Goal: Check status: Check status

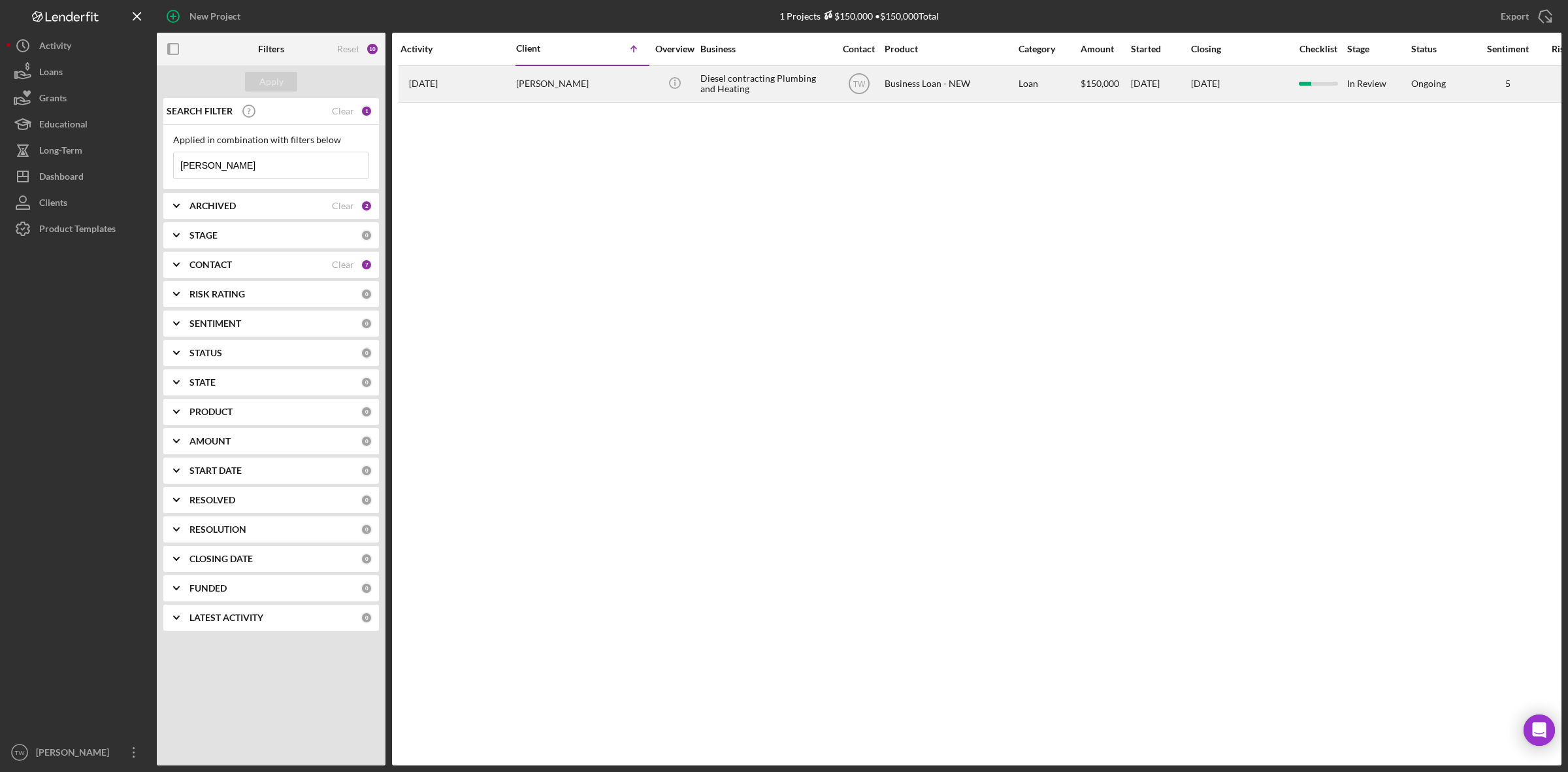
click at [544, 86] on div "[PERSON_NAME]" at bounding box center [581, 84] width 130 height 35
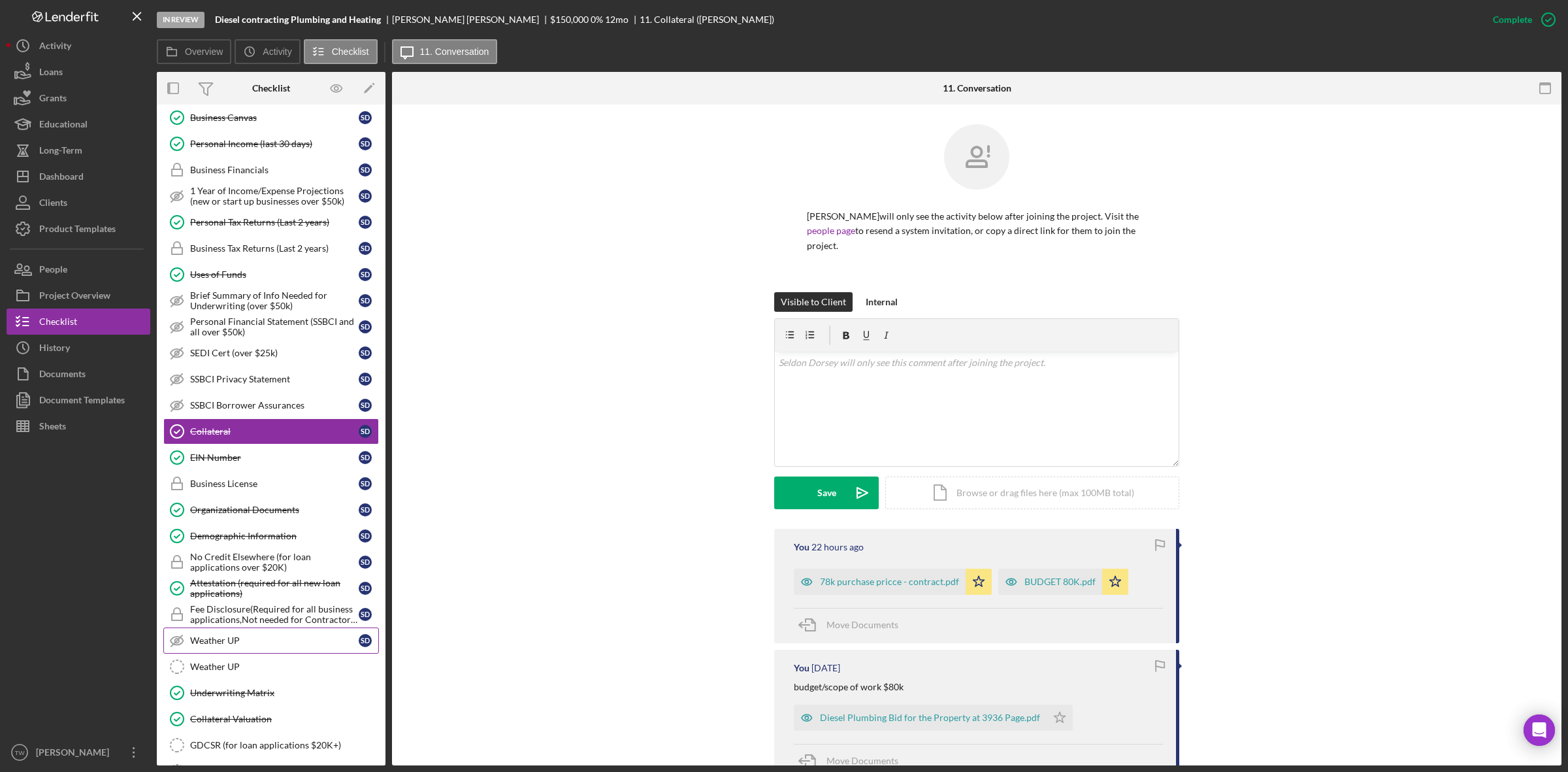
scroll to position [247, 0]
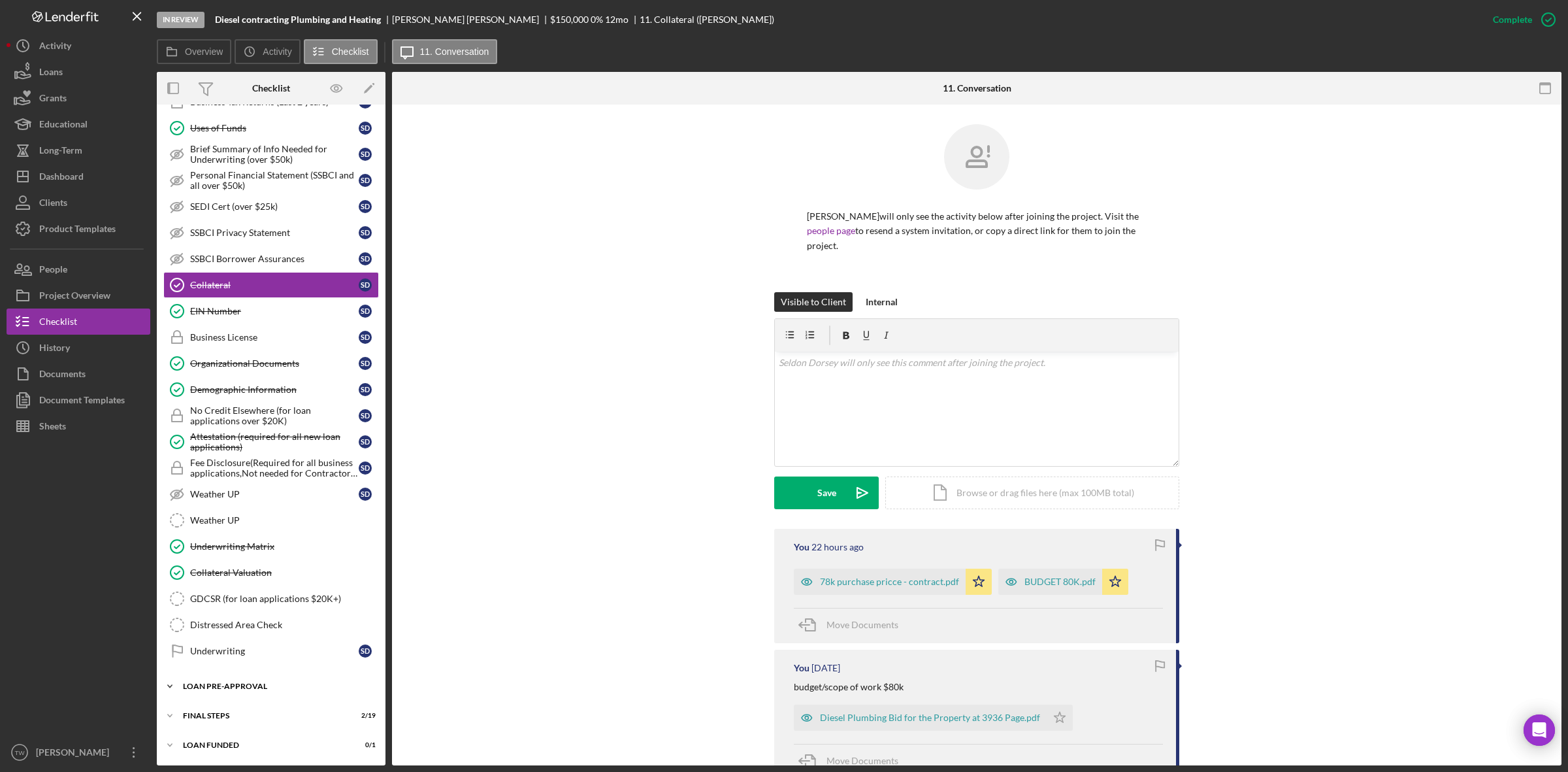
click at [236, 687] on div "LOAN PRE-APPROVAL" at bounding box center [275, 687] width 186 height 8
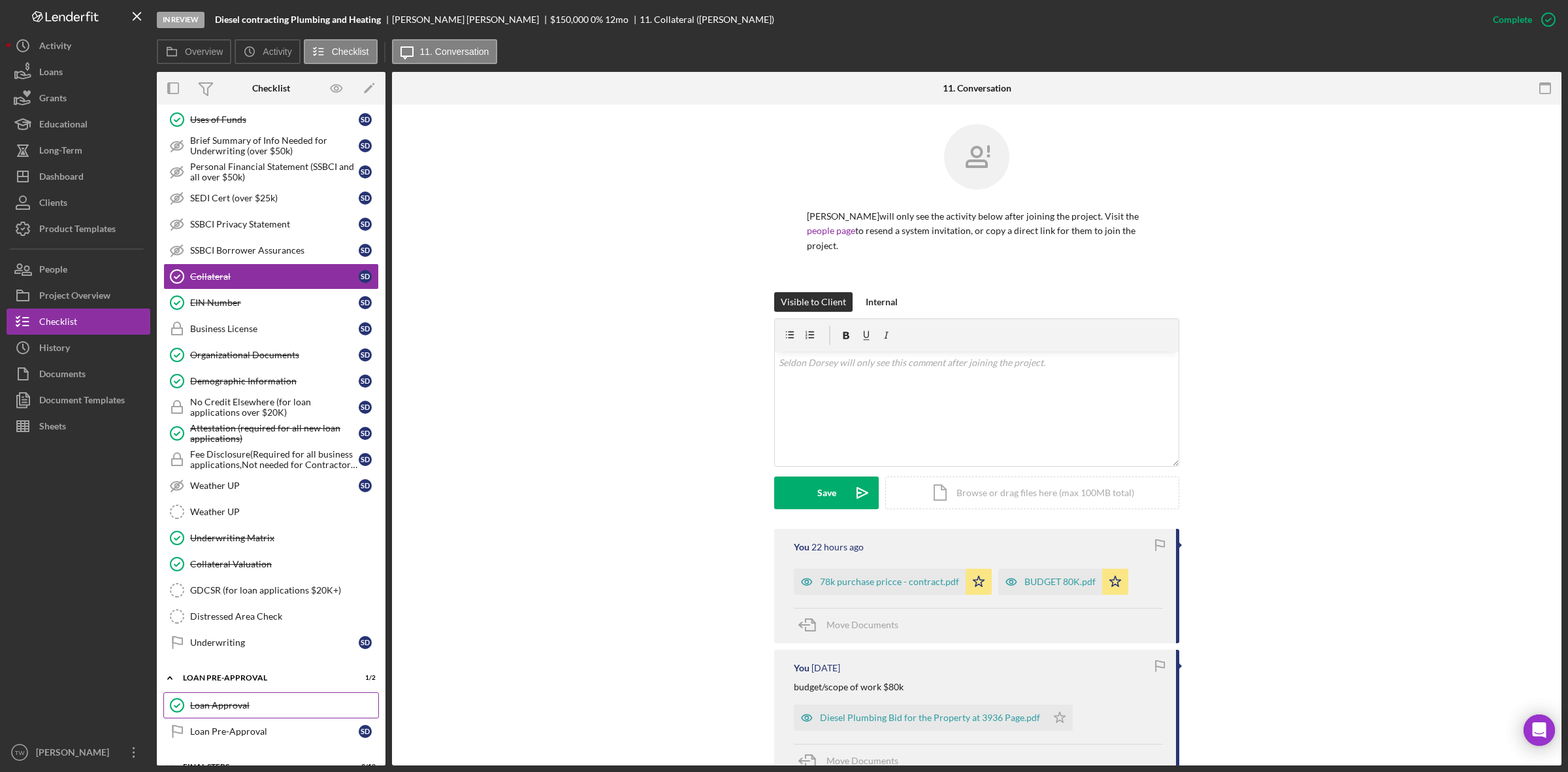
scroll to position [307, 0]
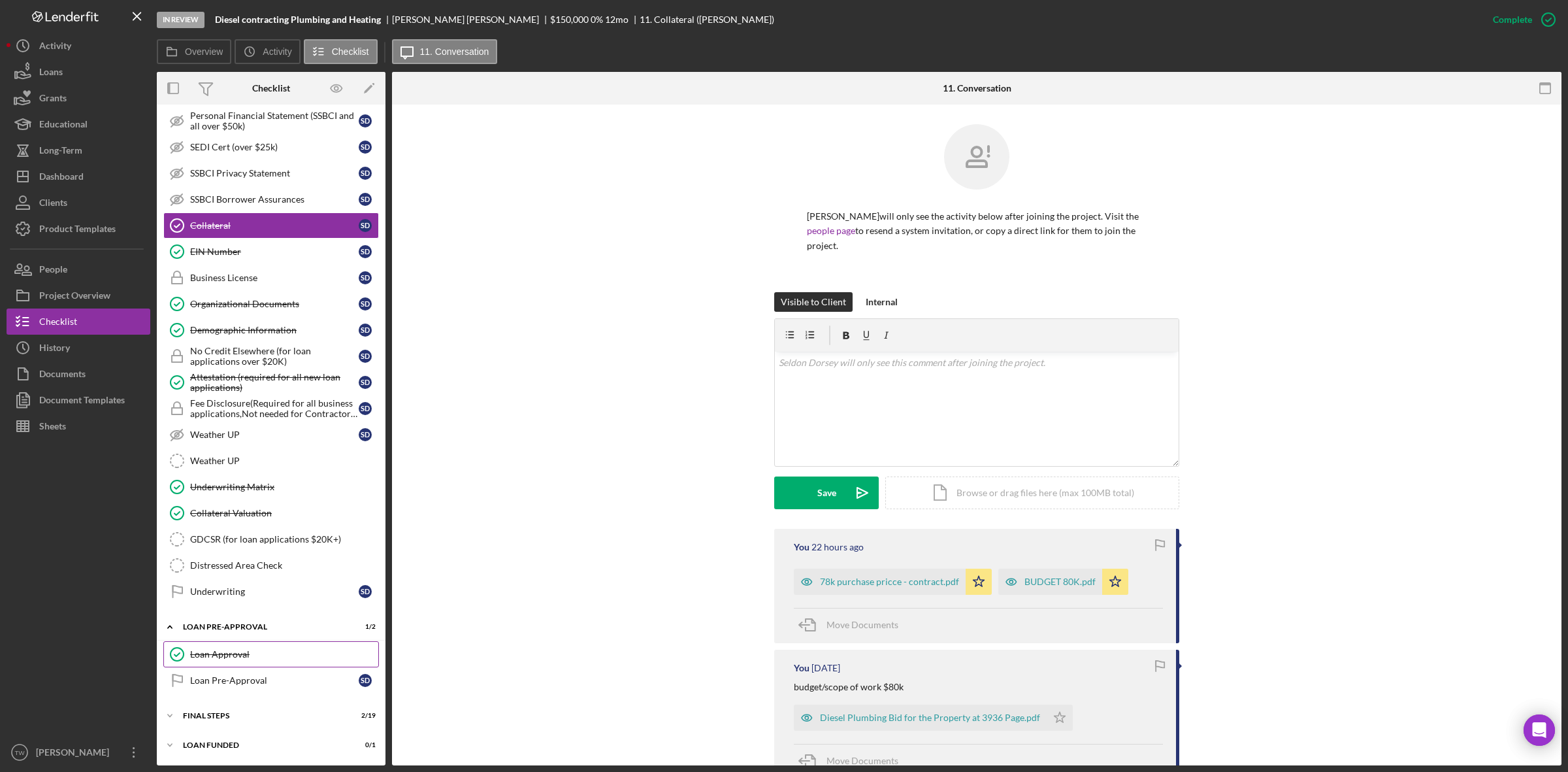
click at [225, 647] on link "Loan Approval Loan Approval" at bounding box center [271, 654] width 216 height 26
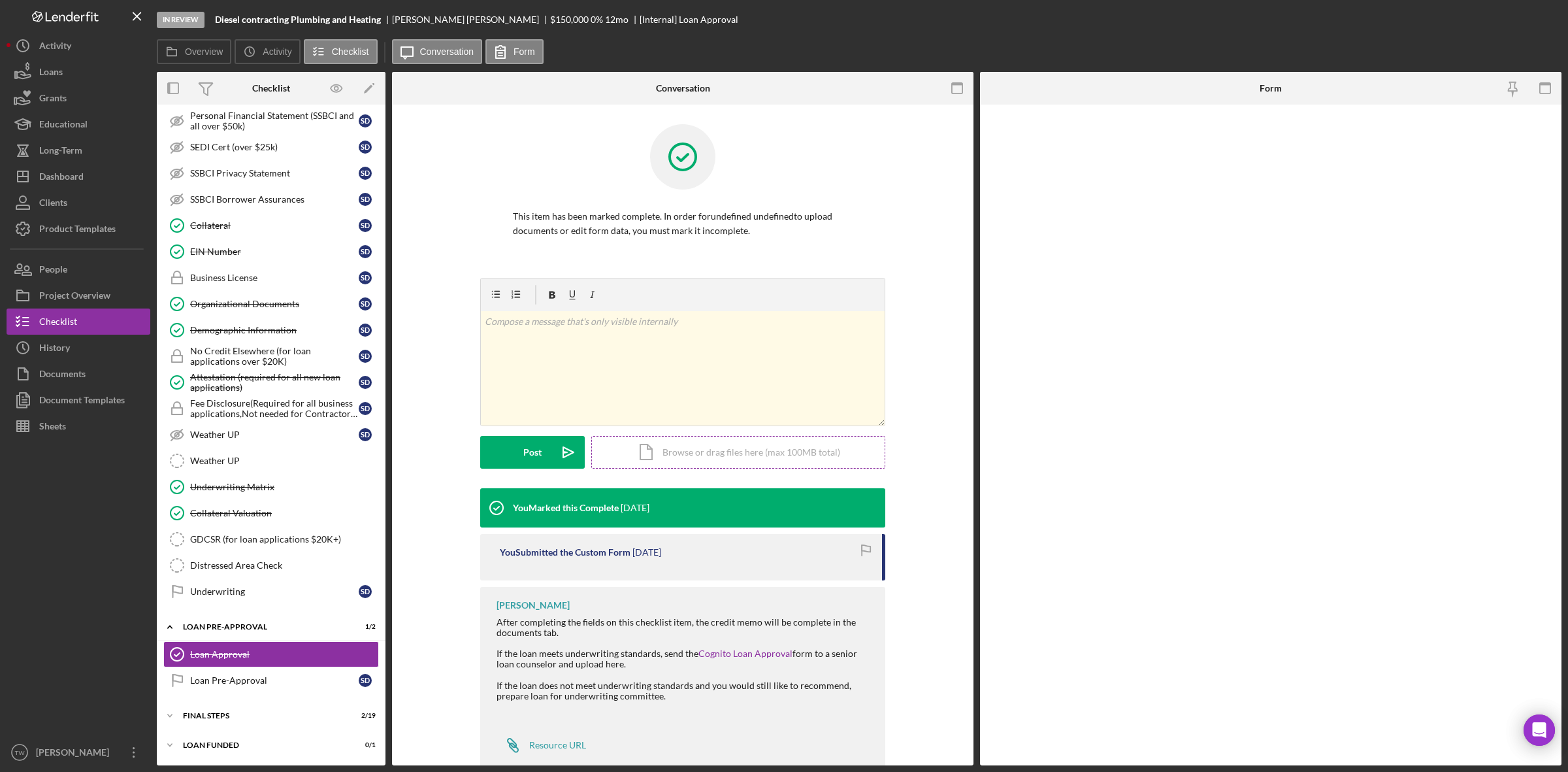
scroll to position [307, 0]
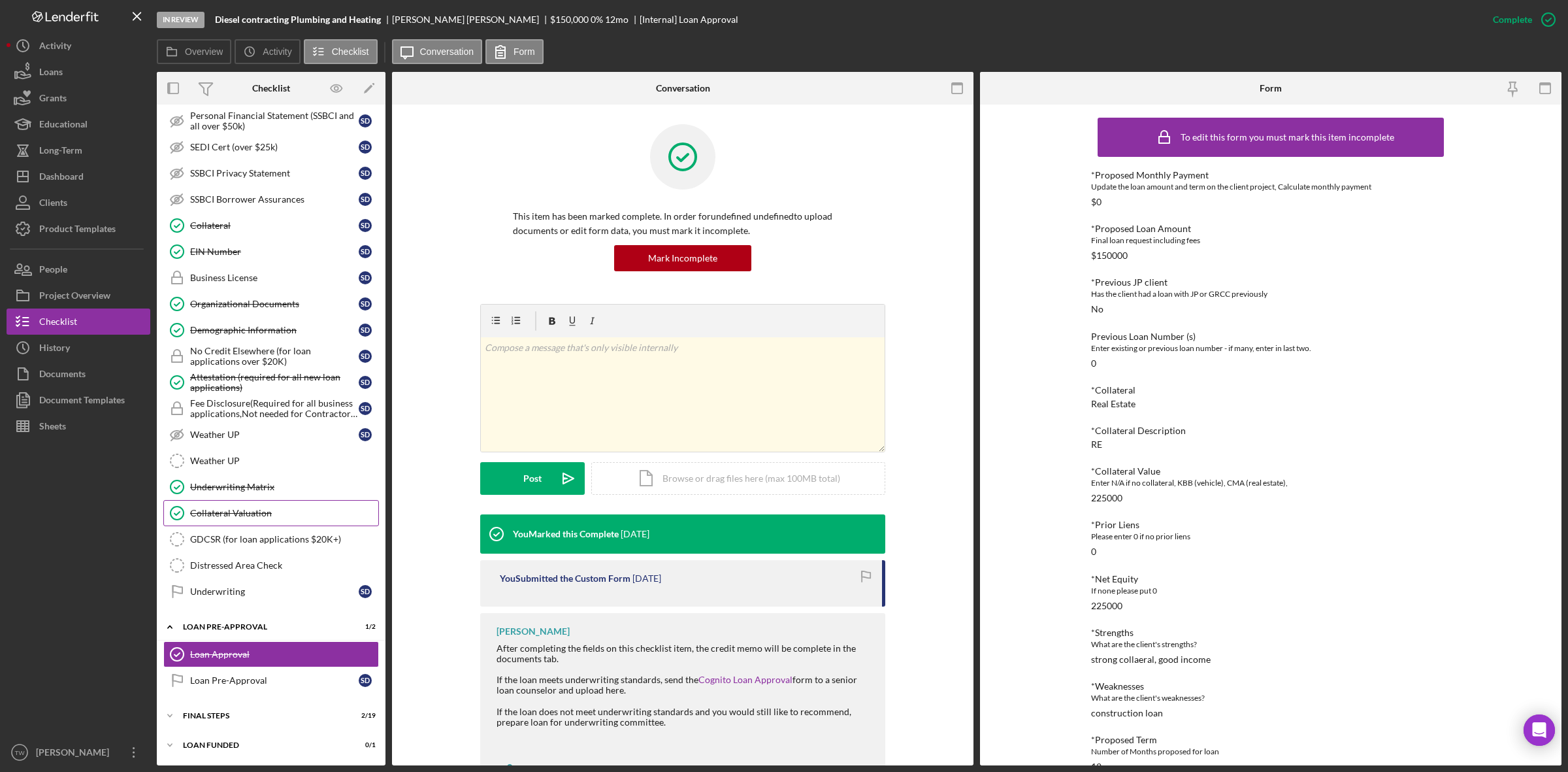
click at [262, 501] on link "Collateral Valuation Collateral Valuation" at bounding box center [271, 513] width 216 height 26
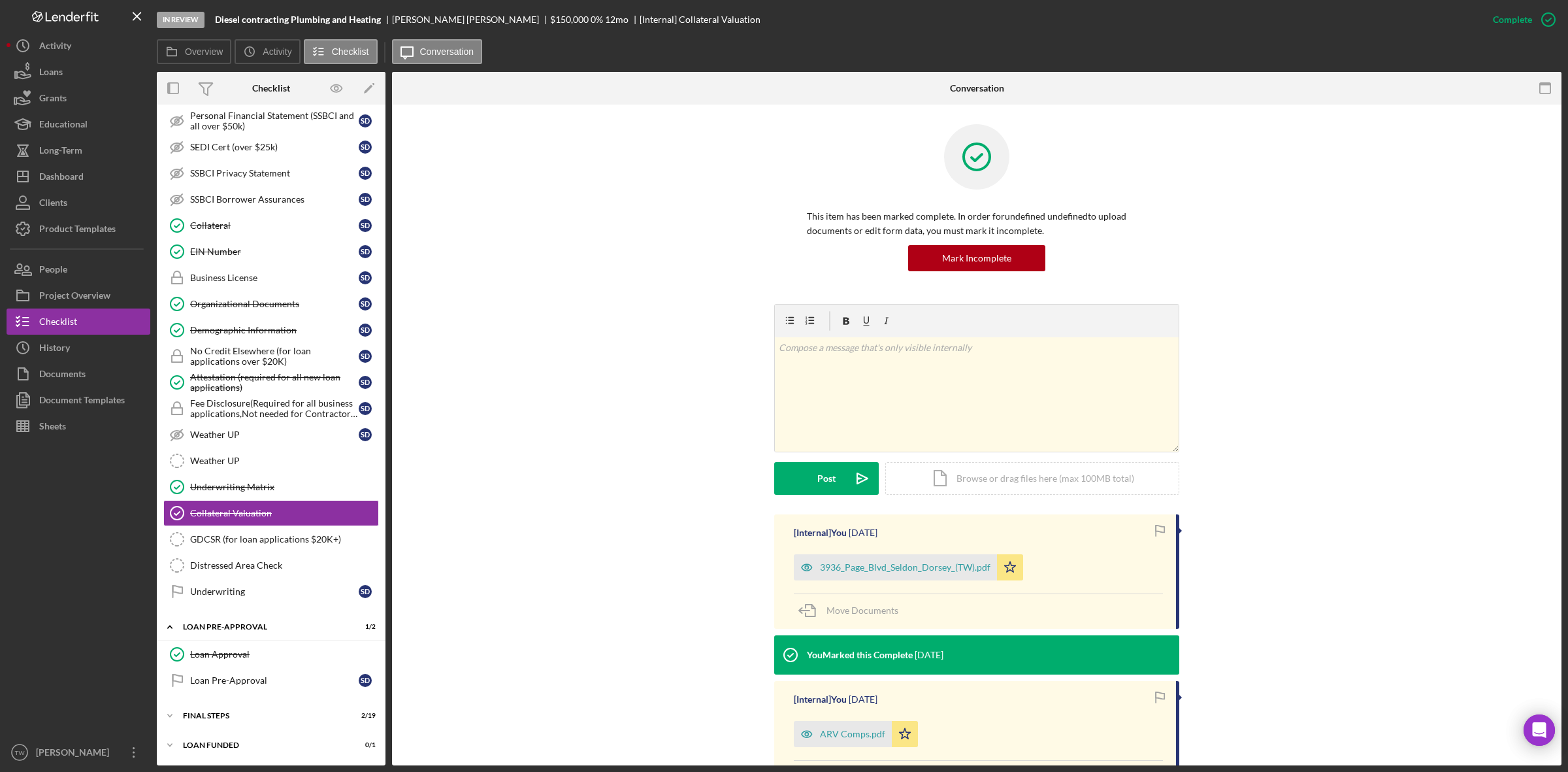
scroll to position [153, 0]
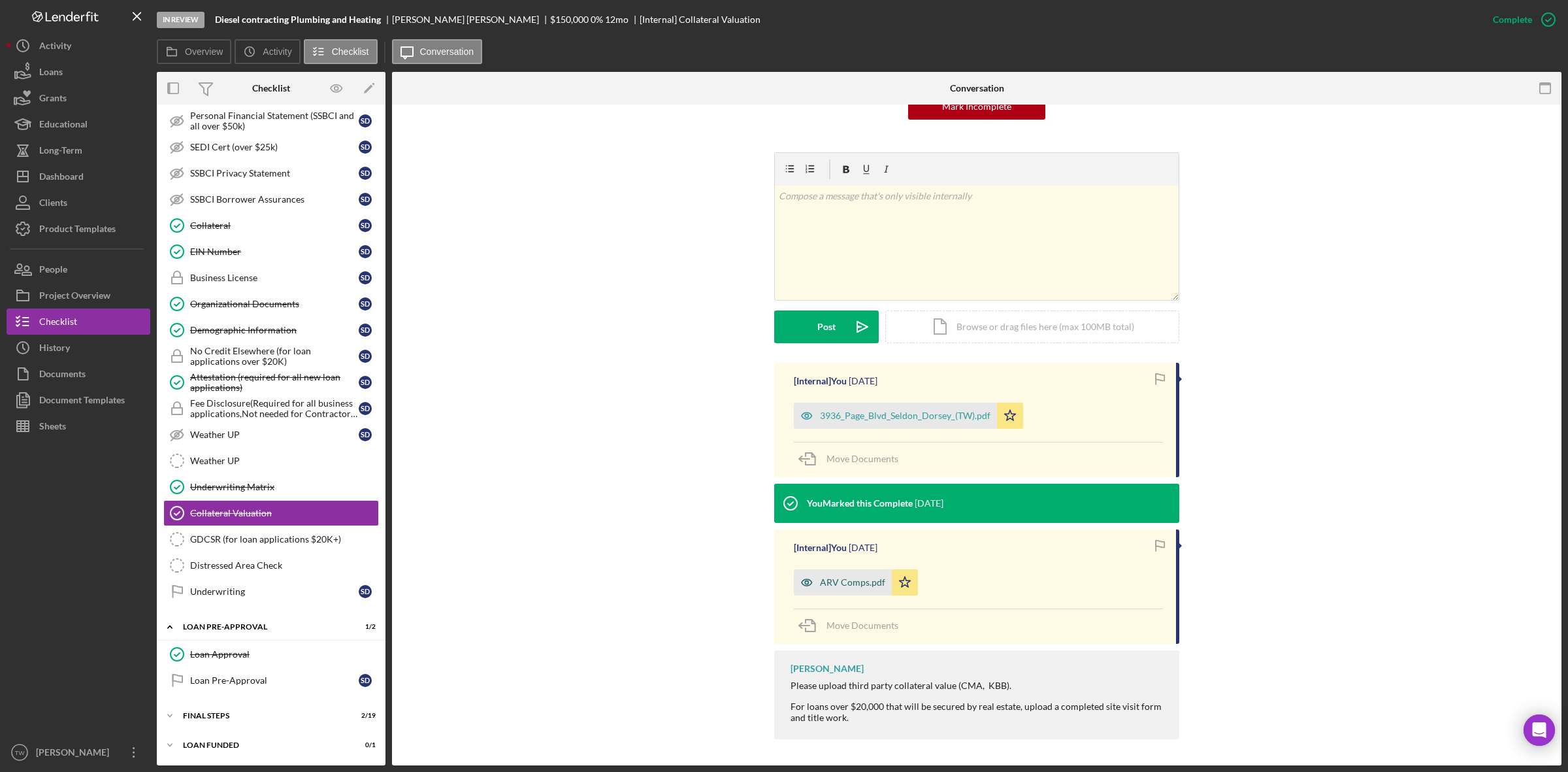
click at [857, 592] on div "ARV Comps.pdf" at bounding box center [843, 582] width 98 height 26
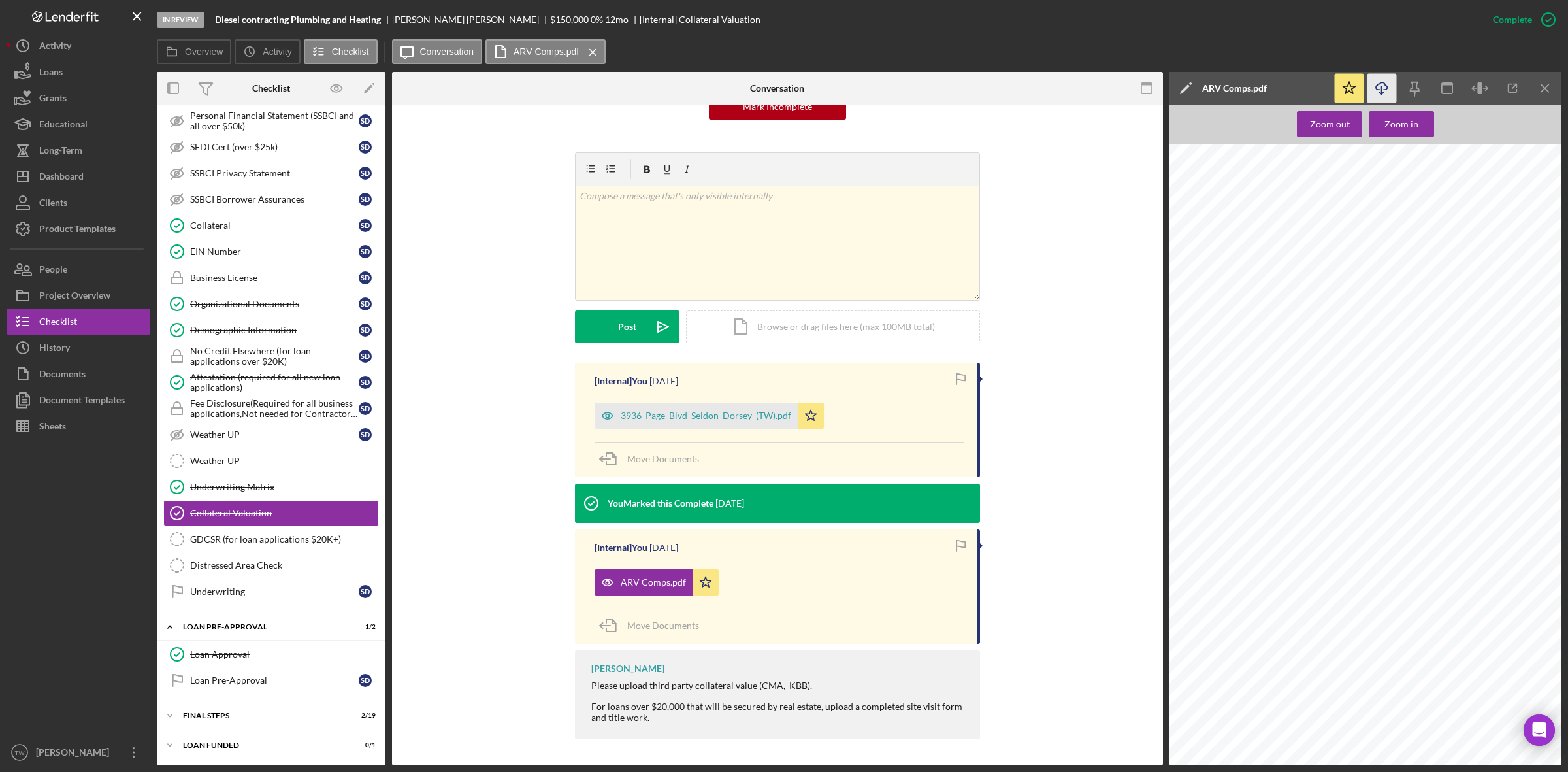
click at [1387, 77] on icon "Icon/Download" at bounding box center [1381, 88] width 29 height 29
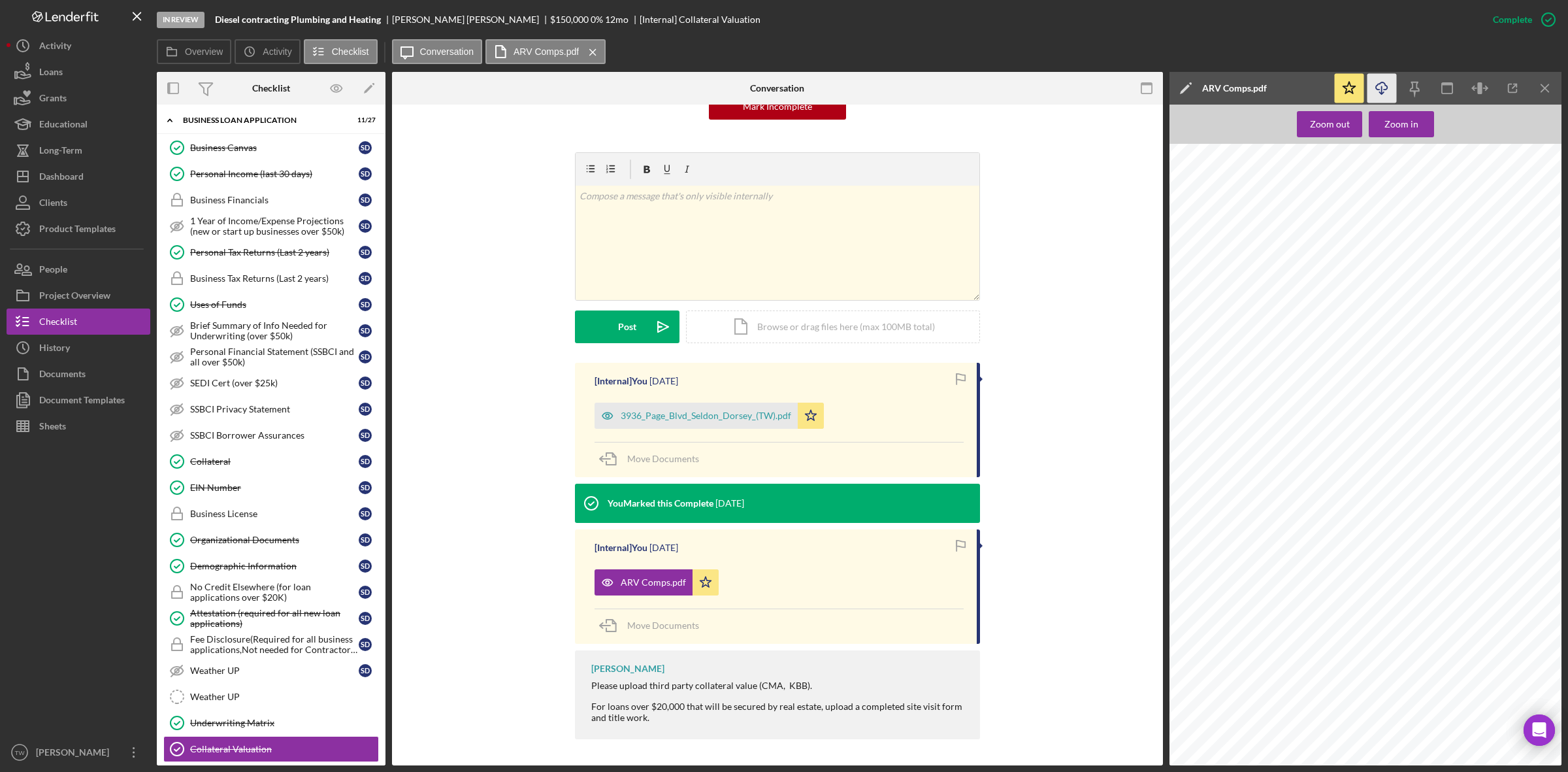
scroll to position [0, 0]
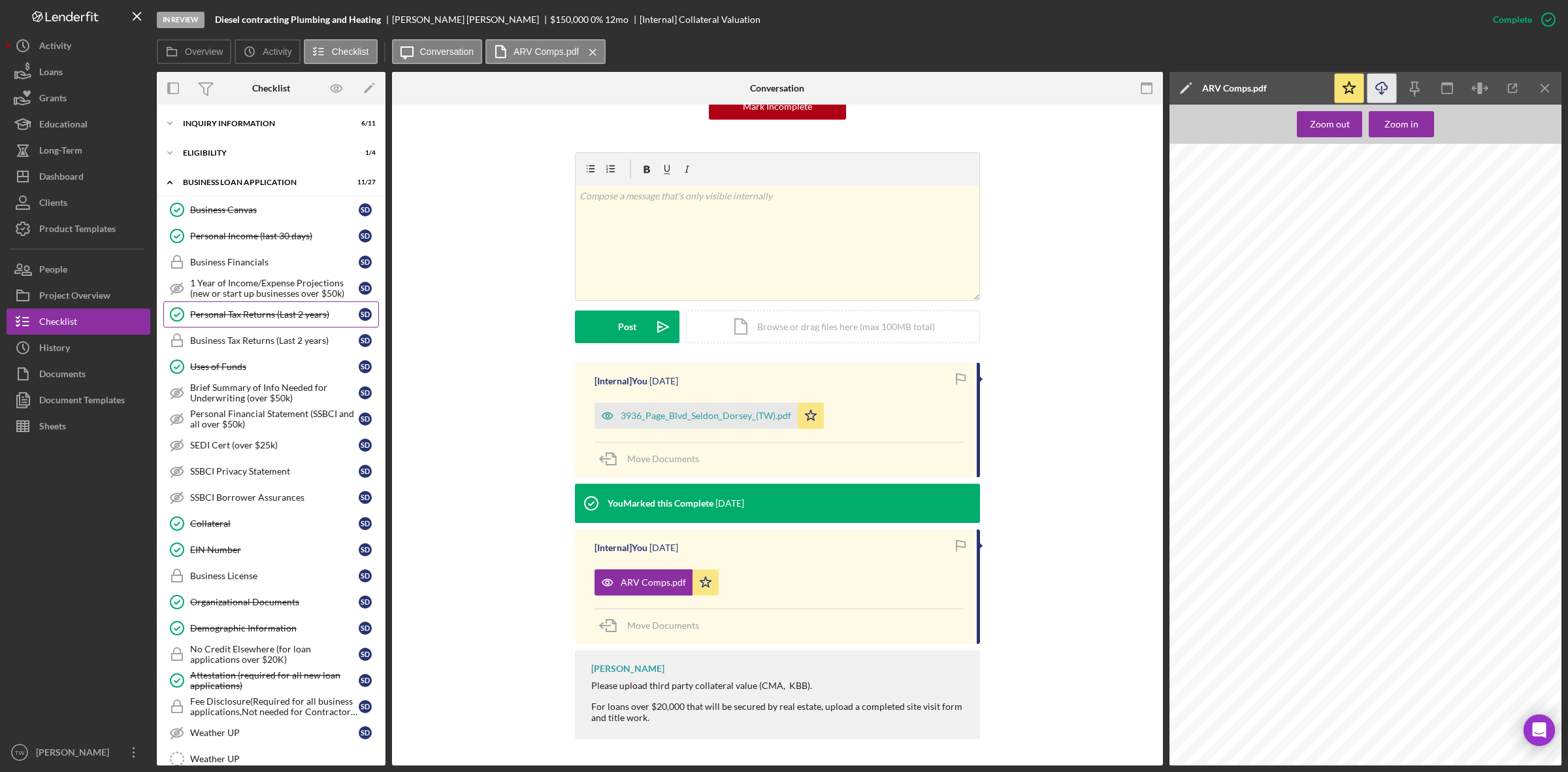
click at [288, 315] on div "Personal Tax Returns (Last 2 years)" at bounding box center [274, 314] width 168 height 10
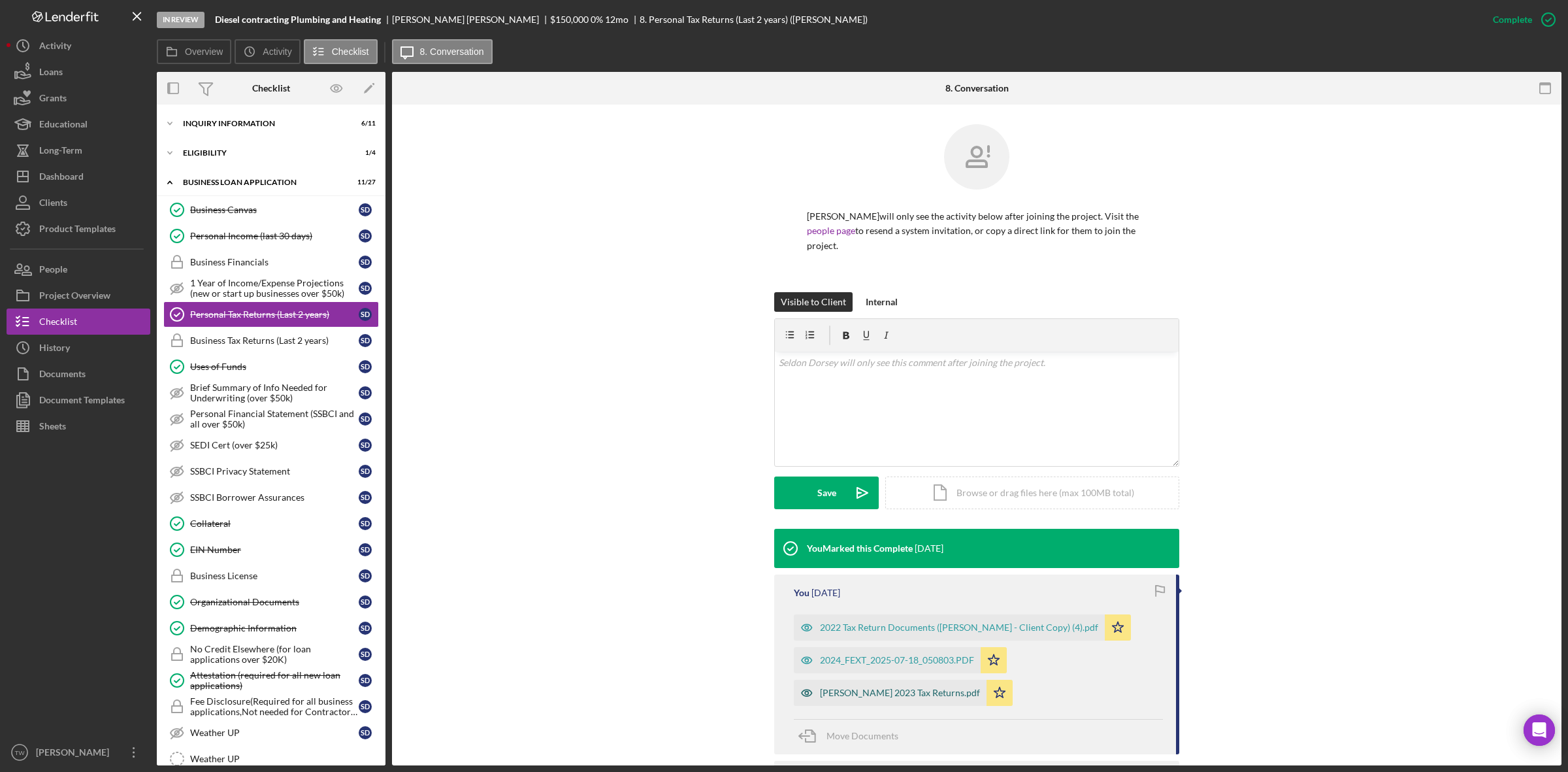
click at [900, 698] on div "[PERSON_NAME] 2023 Tax Returns.pdf" at bounding box center [900, 692] width 160 height 10
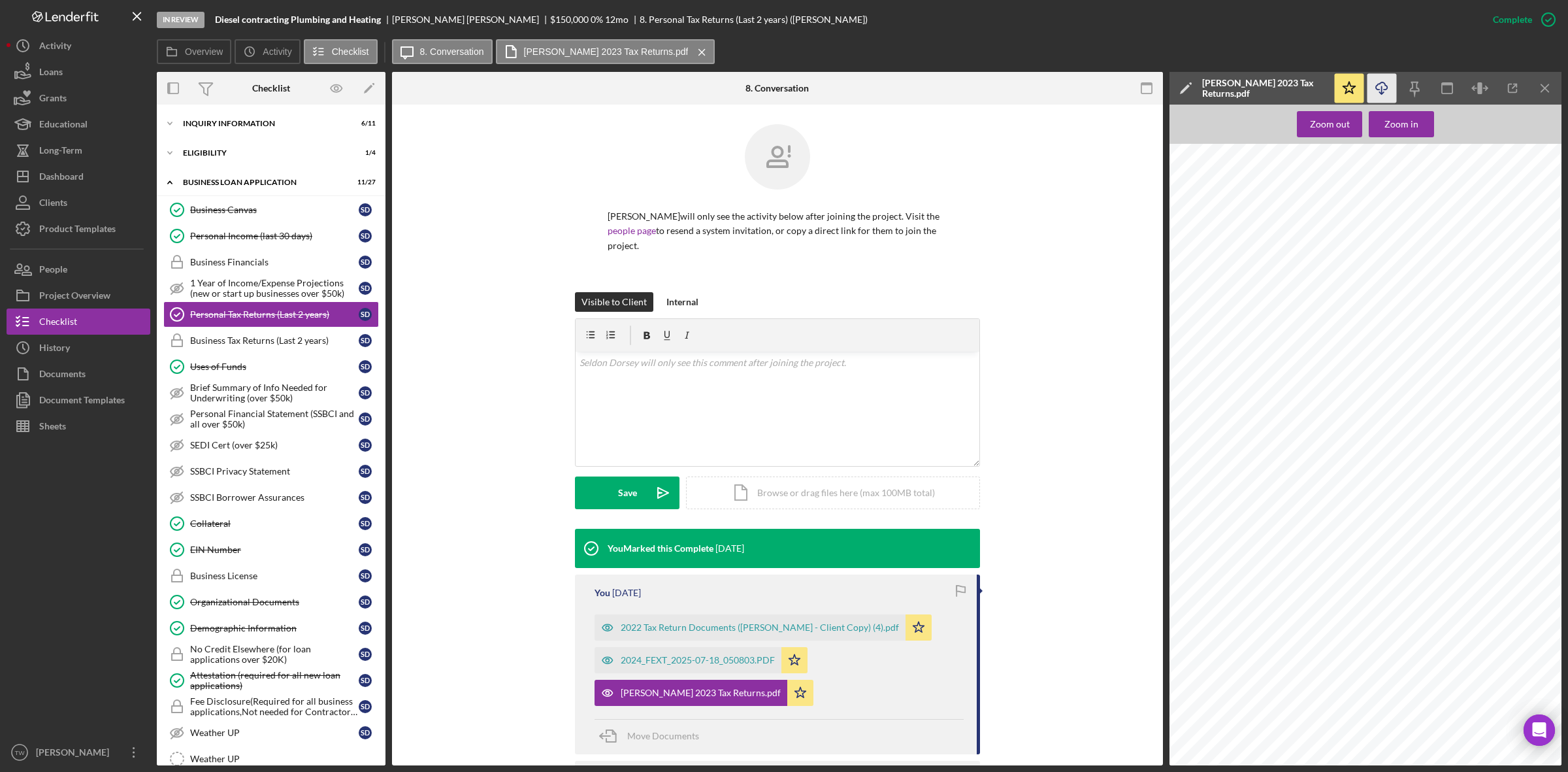
click at [1379, 87] on icon "Icon/Download" at bounding box center [1381, 88] width 29 height 29
click at [273, 226] on link "Personal Income (last 30 days) Personal Income (last 30 days) S D" at bounding box center [271, 236] width 216 height 26
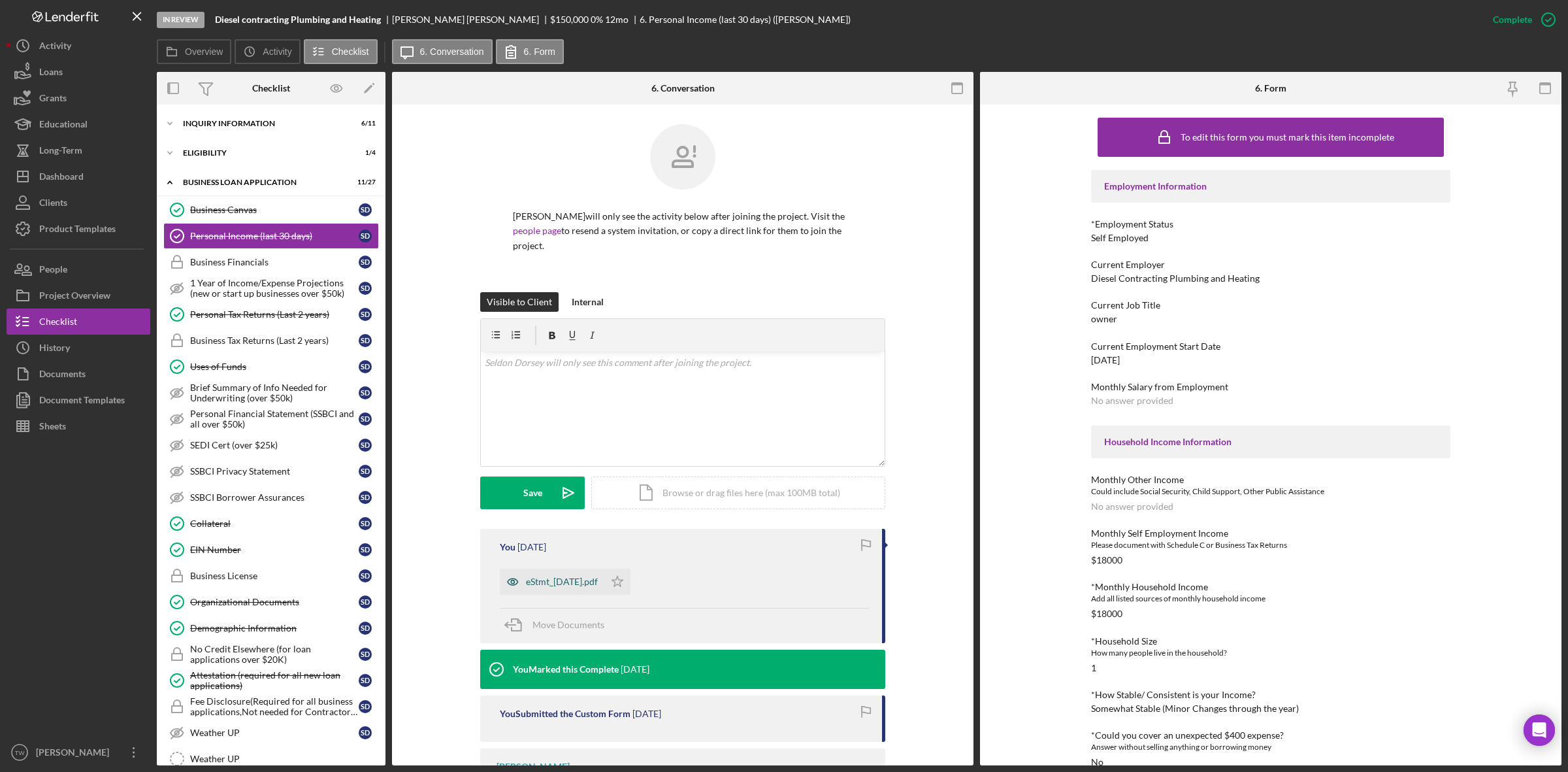
click at [586, 581] on div "eStmt_[DATE].pdf" at bounding box center [561, 581] width 72 height 10
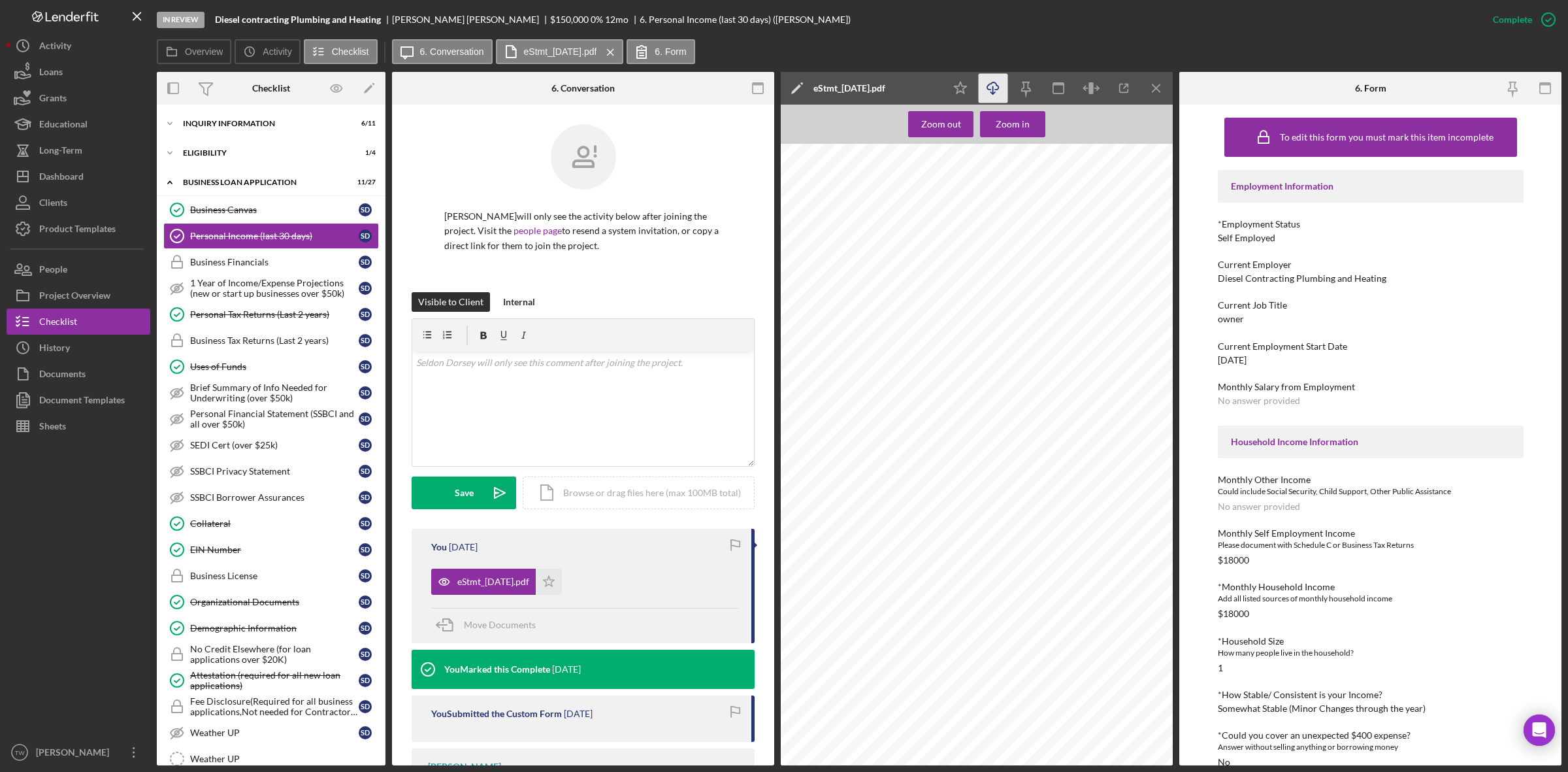
click at [993, 94] on polyline "button" at bounding box center [993, 93] width 5 height 2
click at [269, 536] on link "Collateral Collateral S D" at bounding box center [271, 523] width 216 height 26
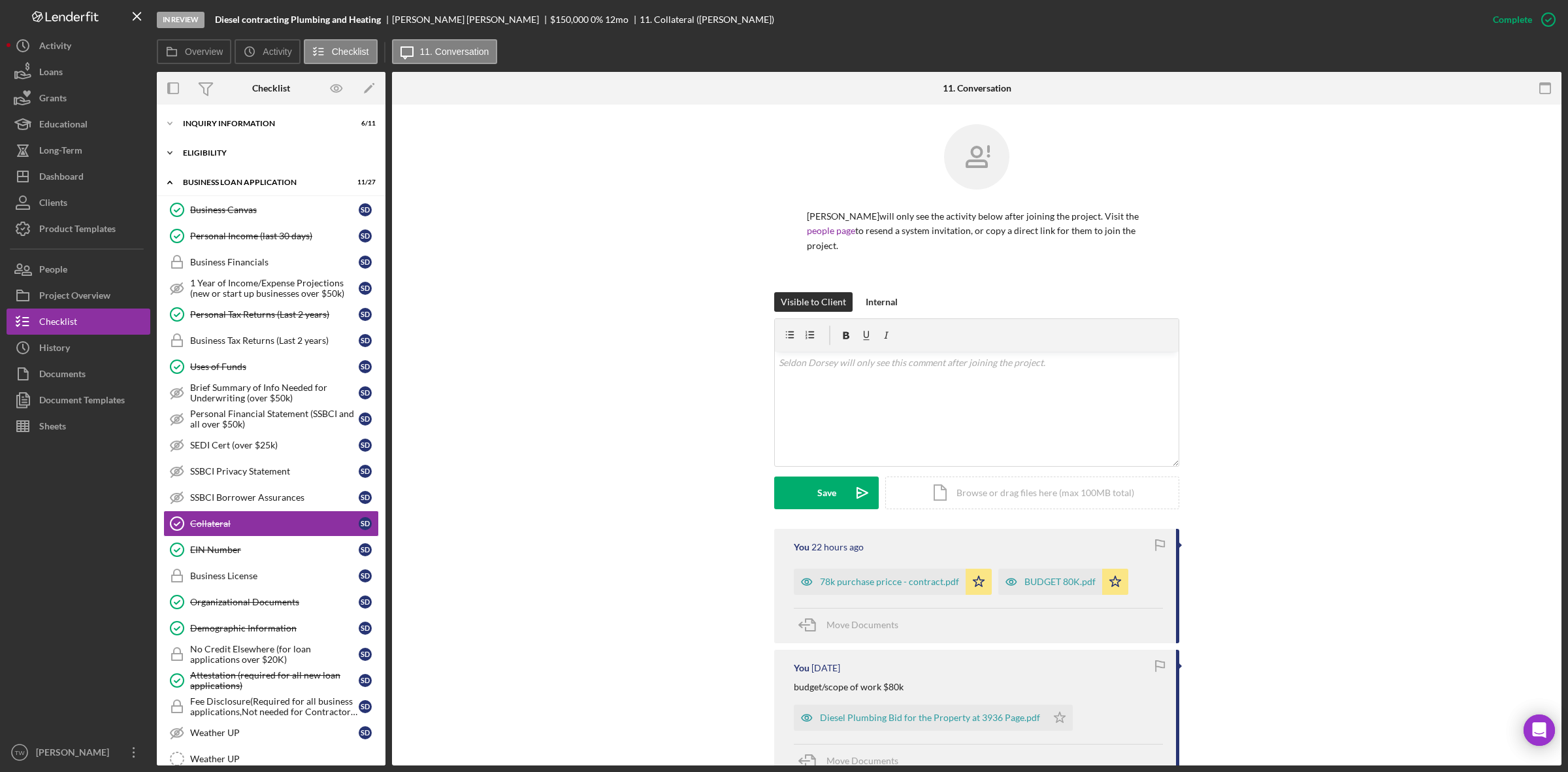
click at [229, 161] on div "Icon/Expander ELIGIBILITY 1 / 4" at bounding box center [270, 153] width 229 height 26
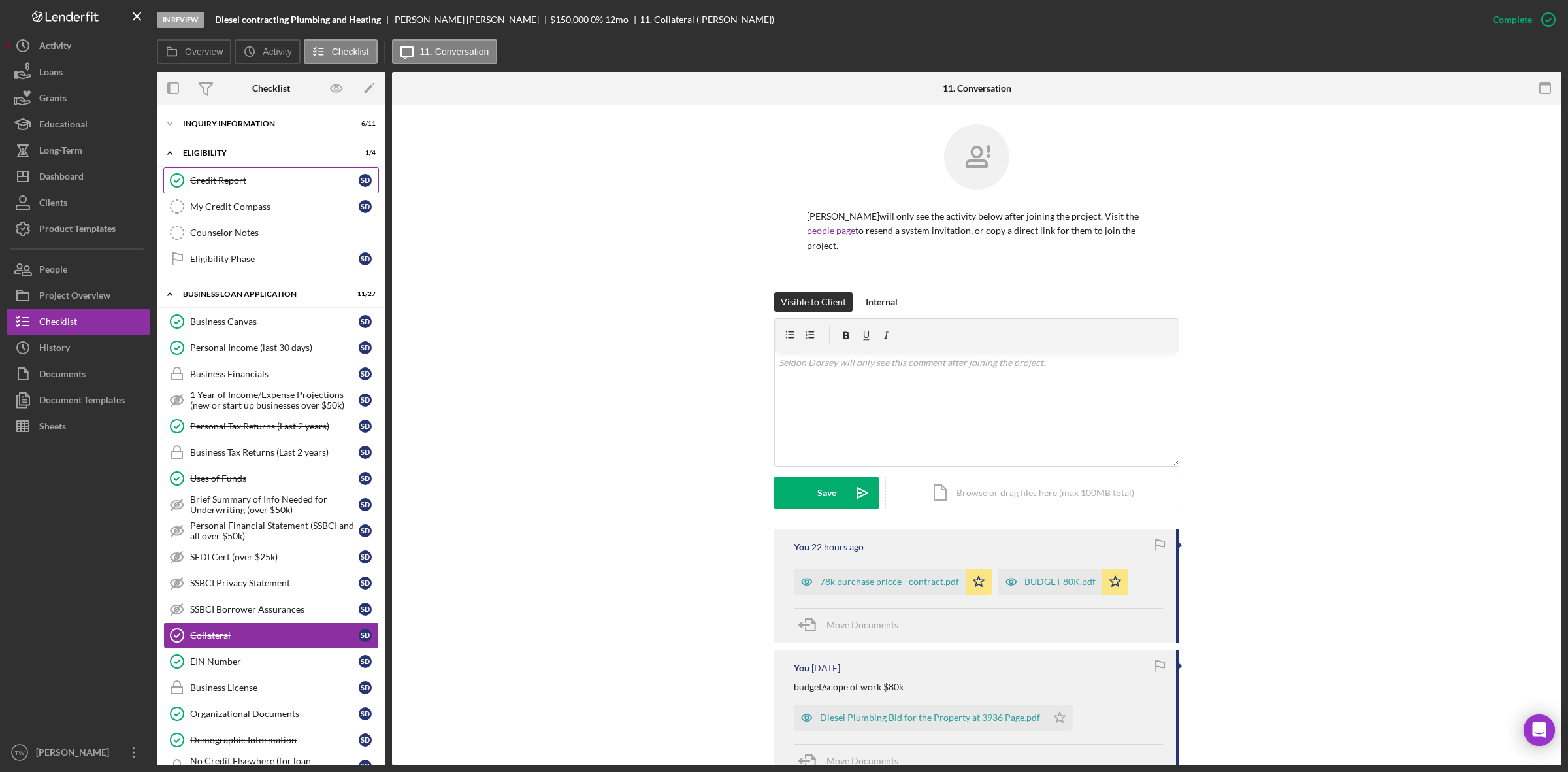
click at [221, 186] on link "Credit Report Credit Report S D" at bounding box center [271, 180] width 216 height 26
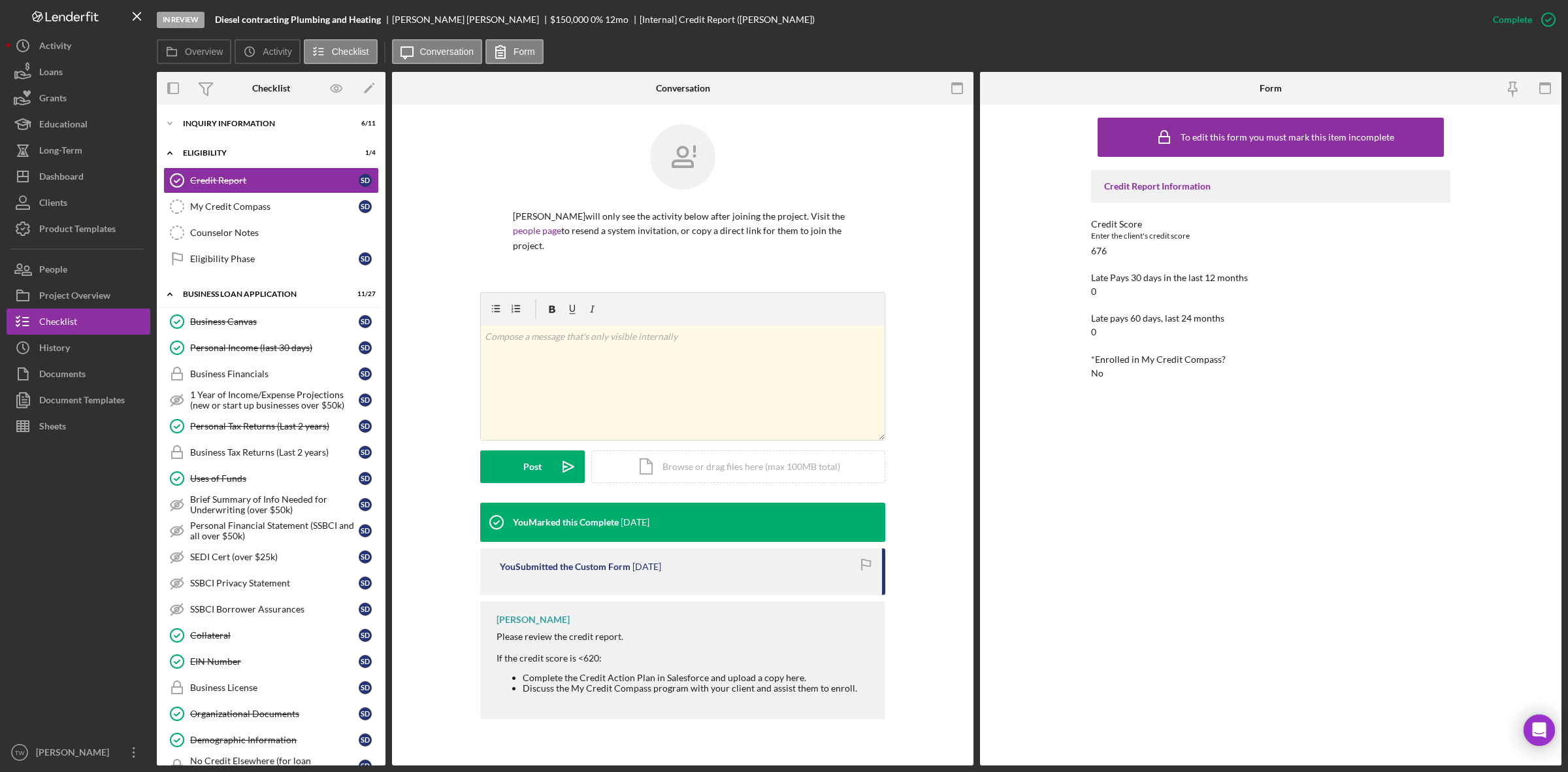
click at [539, 132] on div at bounding box center [683, 166] width 340 height 85
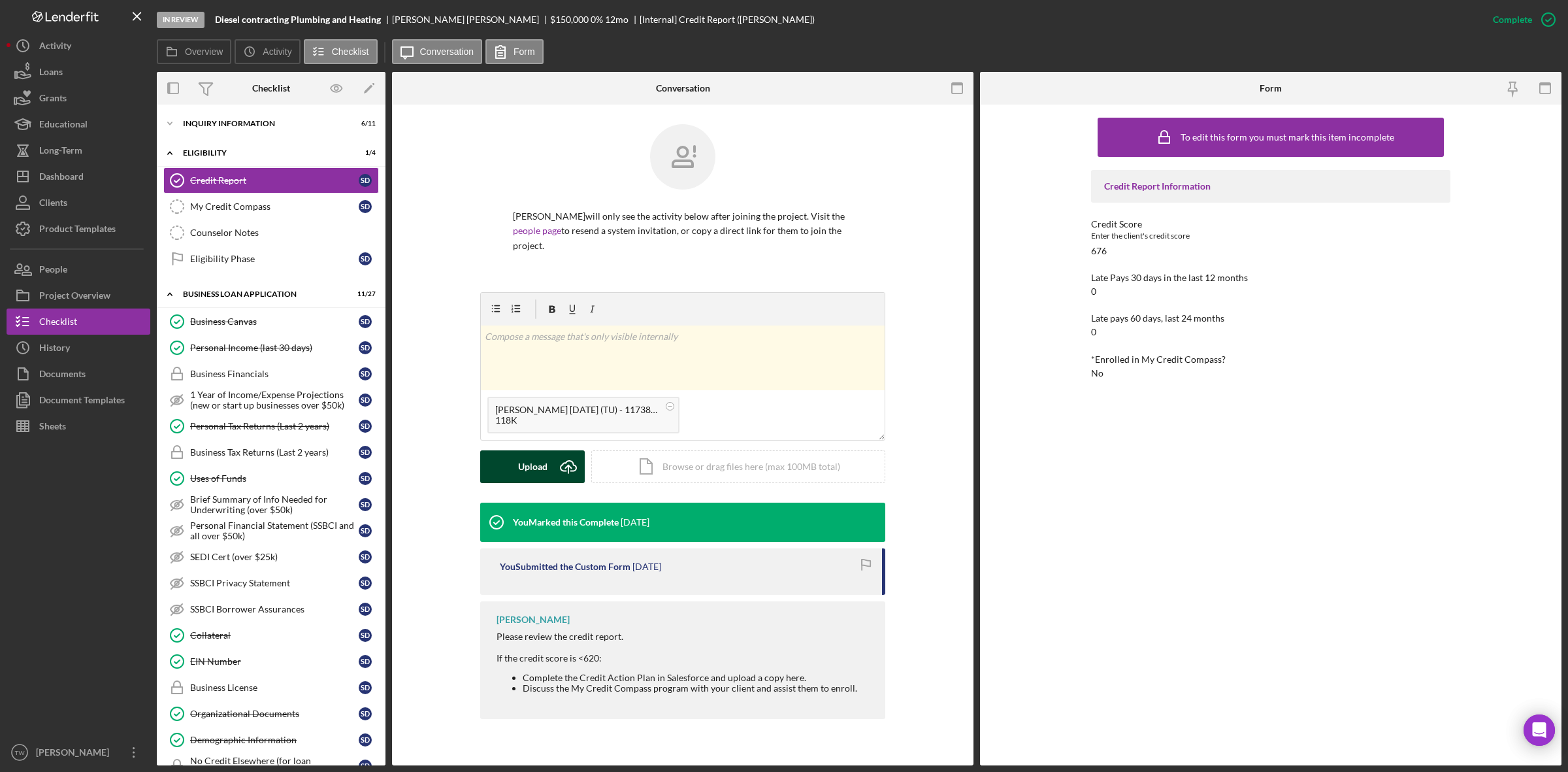
click at [492, 461] on button "Upload Icon/Upload" at bounding box center [532, 466] width 104 height 32
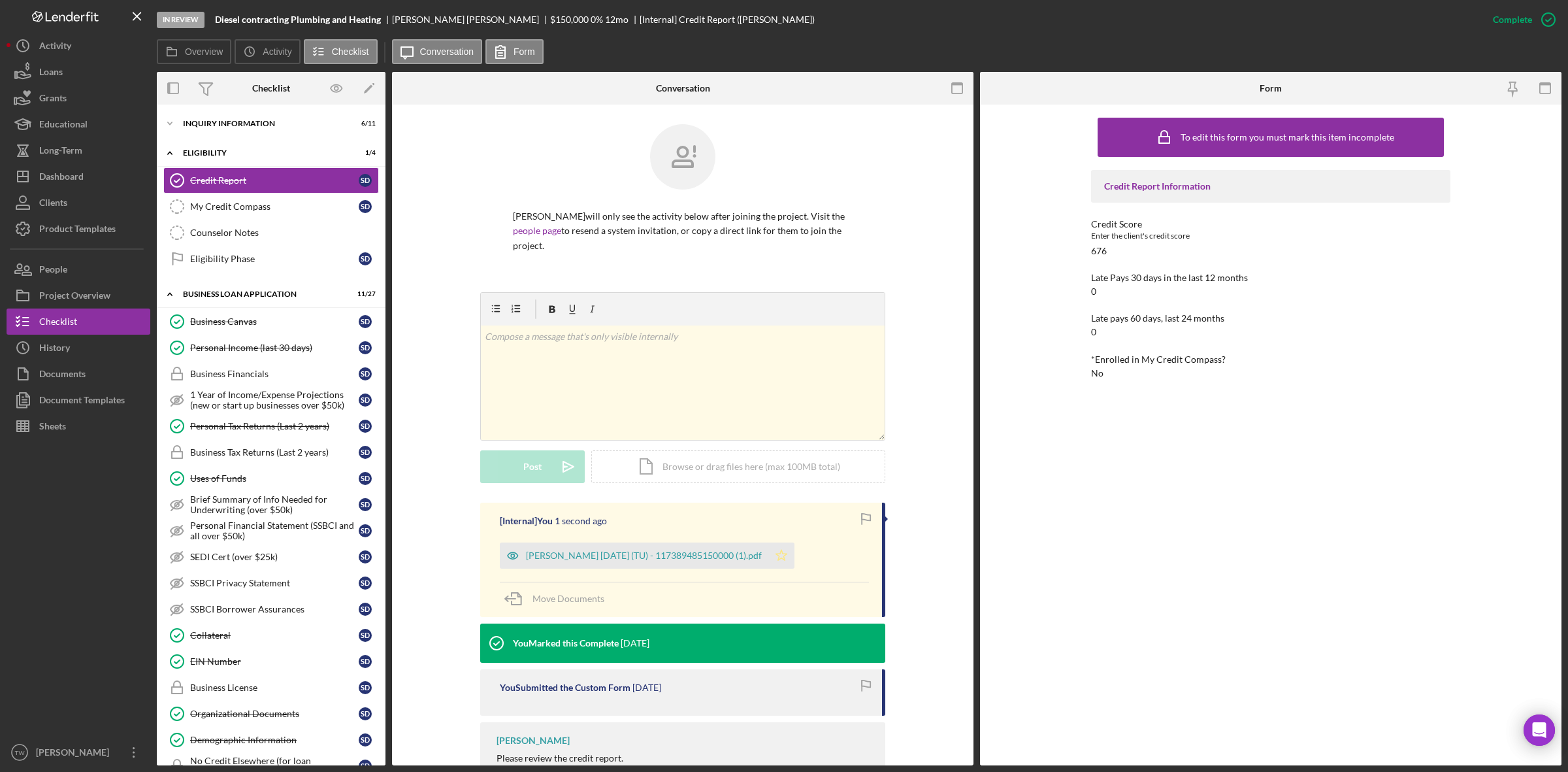
click at [785, 553] on icon "Icon/Star" at bounding box center [781, 555] width 26 height 26
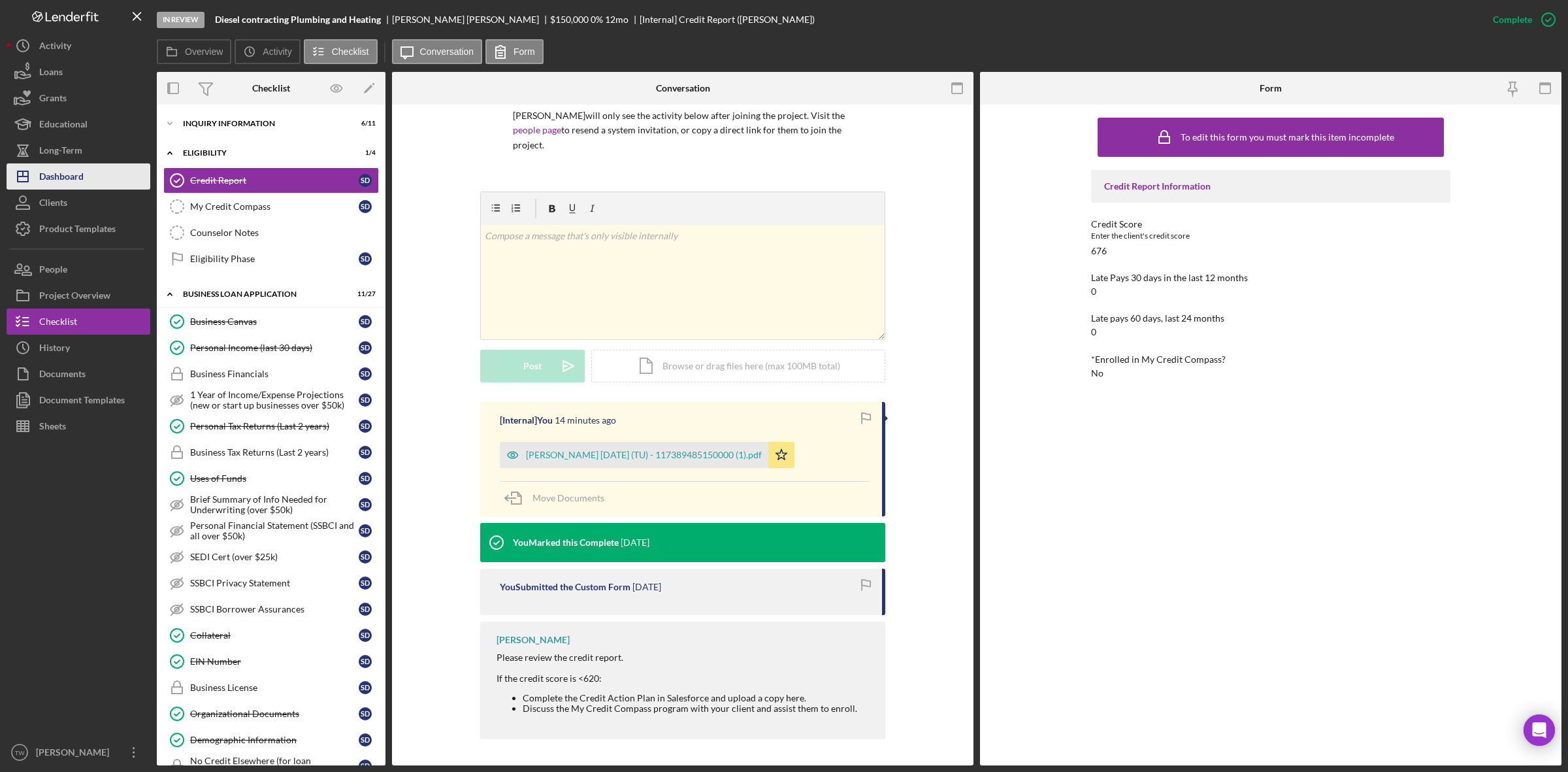
click at [46, 168] on div "Dashboard" at bounding box center [62, 178] width 44 height 29
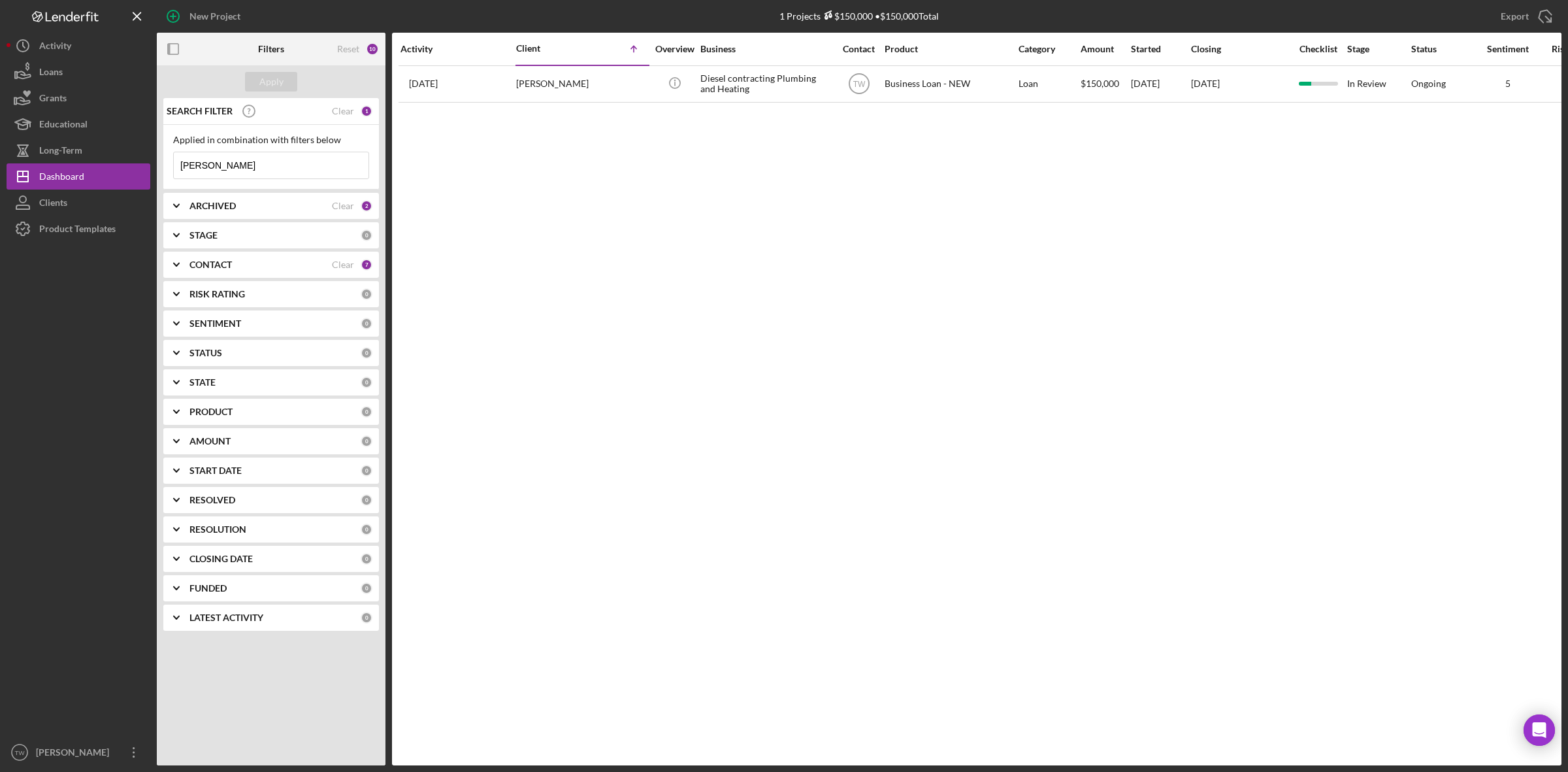
click at [265, 168] on input "[PERSON_NAME]" at bounding box center [271, 165] width 195 height 26
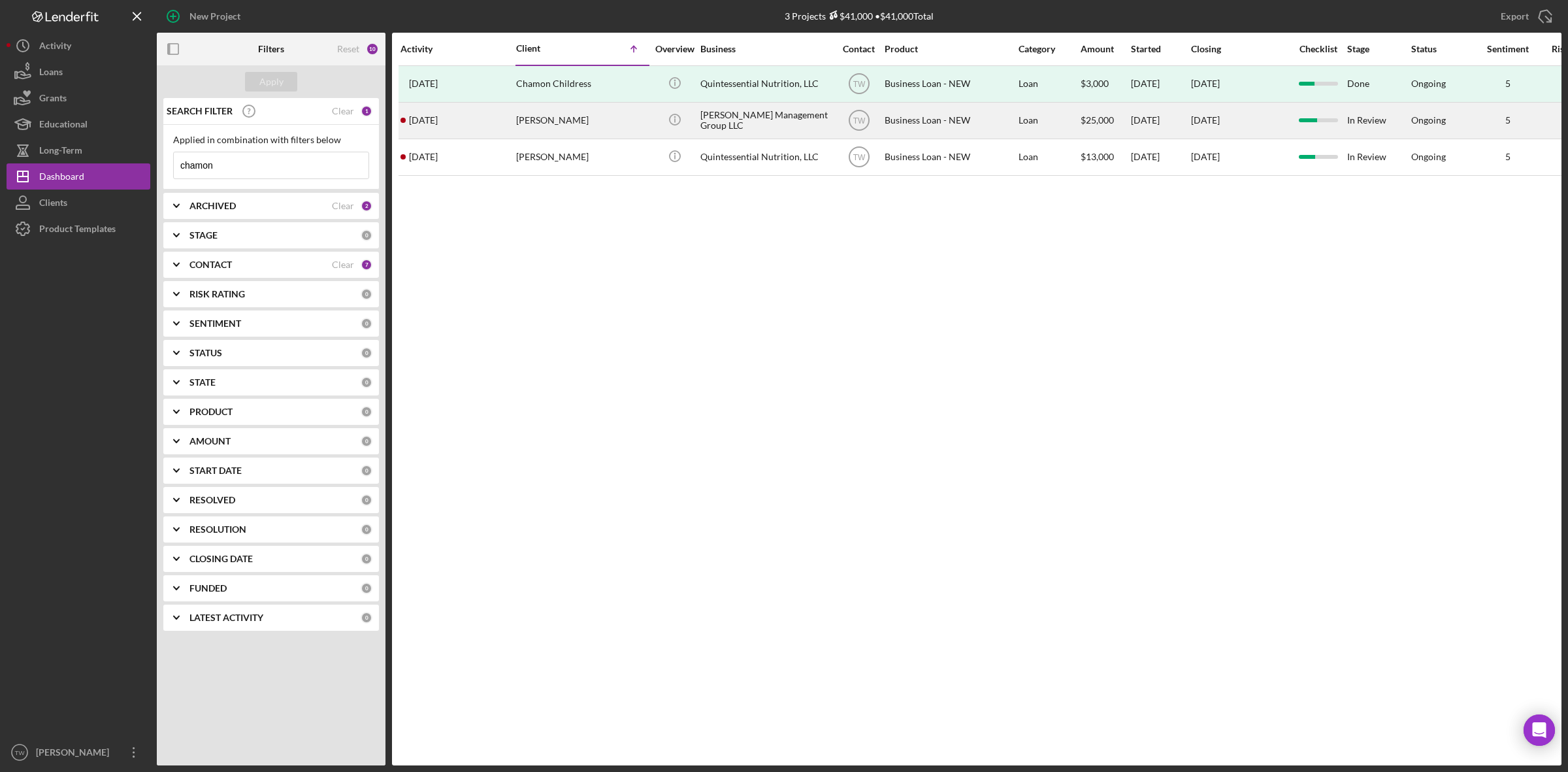
type input "chamon"
click at [531, 132] on div "[PERSON_NAME]" at bounding box center [581, 121] width 130 height 35
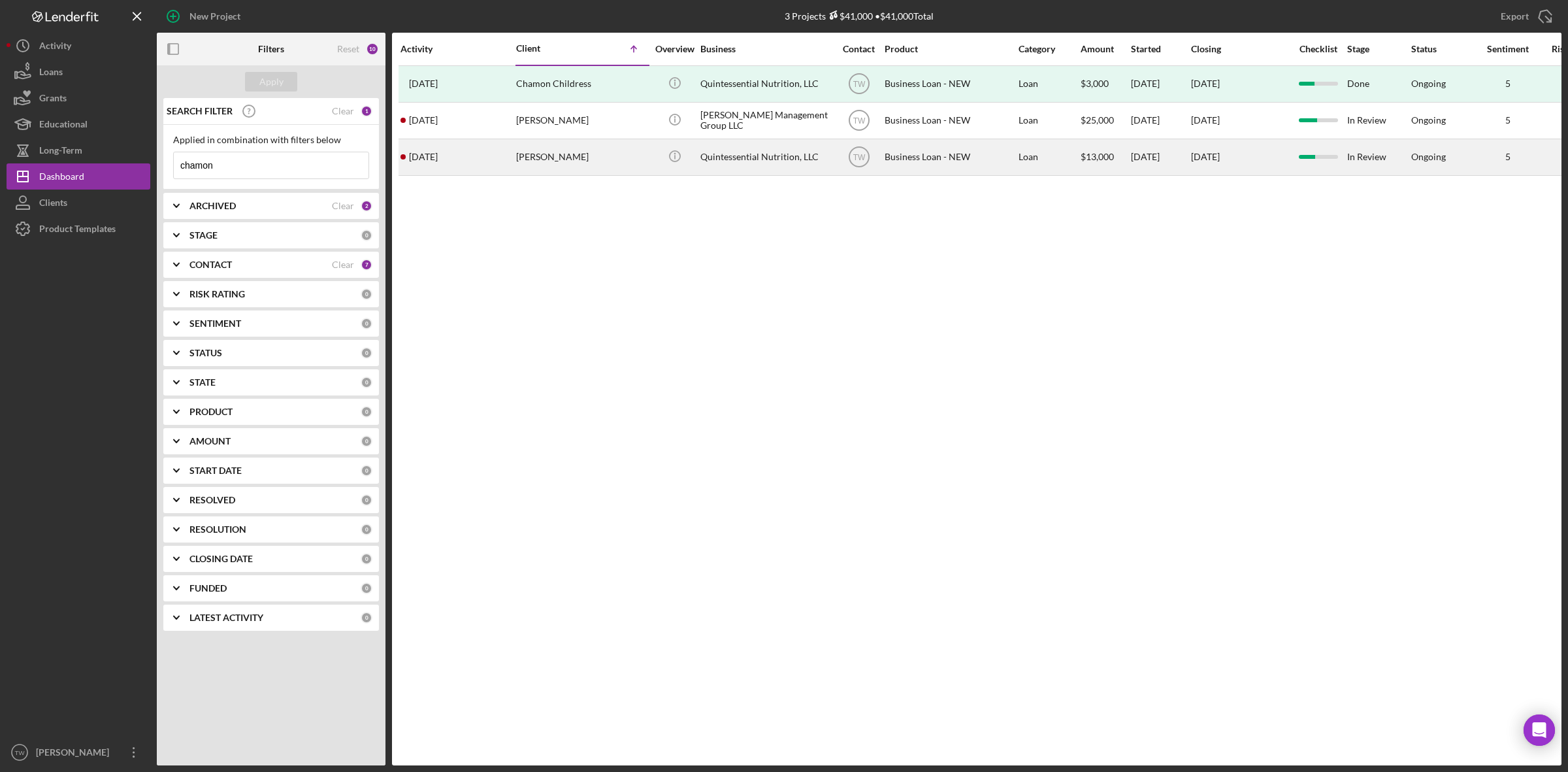
click at [510, 151] on div "[DATE] [PERSON_NAME]" at bounding box center [457, 157] width 115 height 35
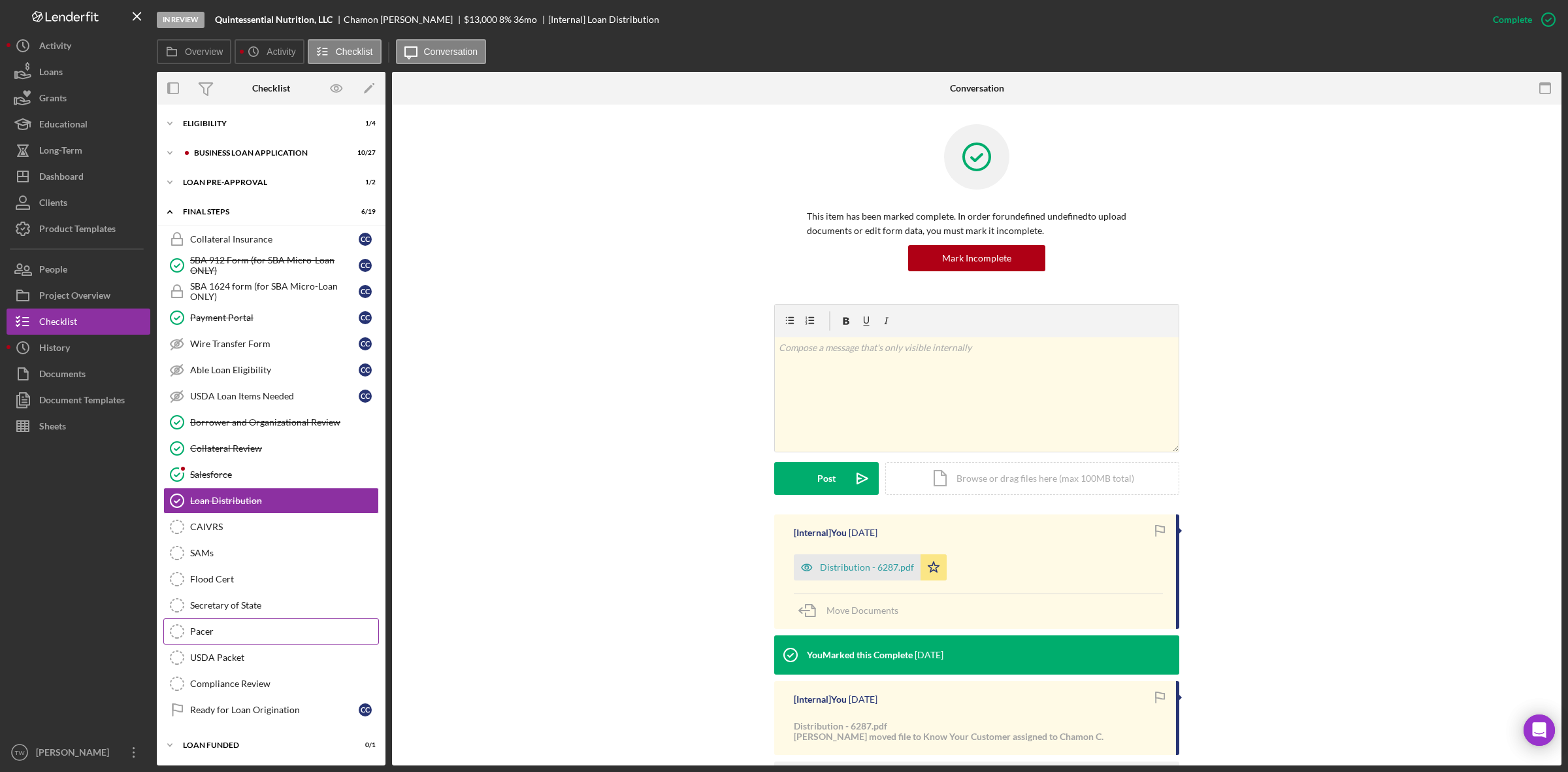
scroll to position [35, 0]
click at [242, 183] on div "Icon/Expander LOAN PRE-APPROVAL 1 / 2" at bounding box center [270, 182] width 229 height 26
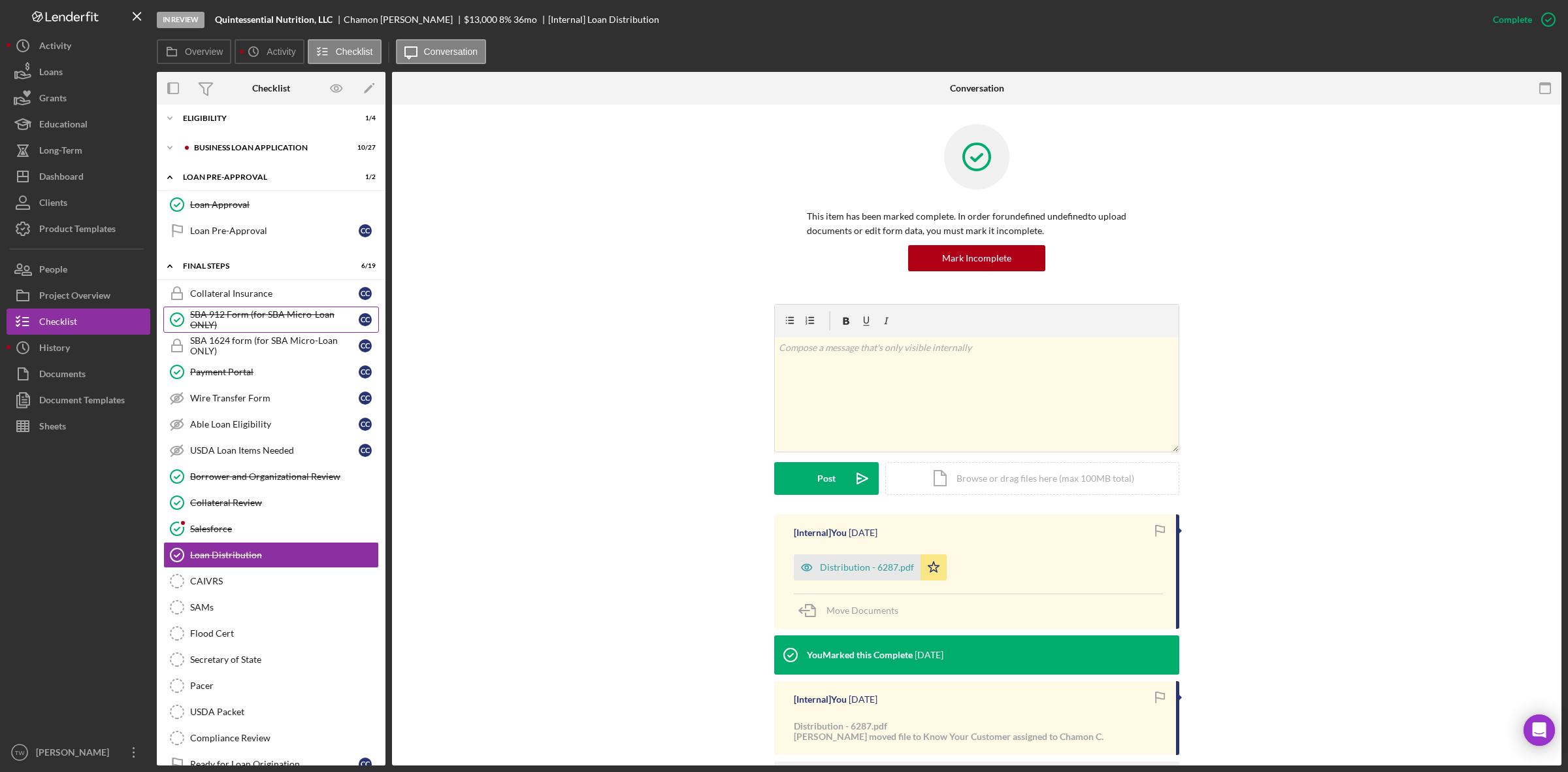
click at [292, 324] on div "SBA 912 Form (for SBA Micro-Loan ONLY)" at bounding box center [274, 320] width 168 height 21
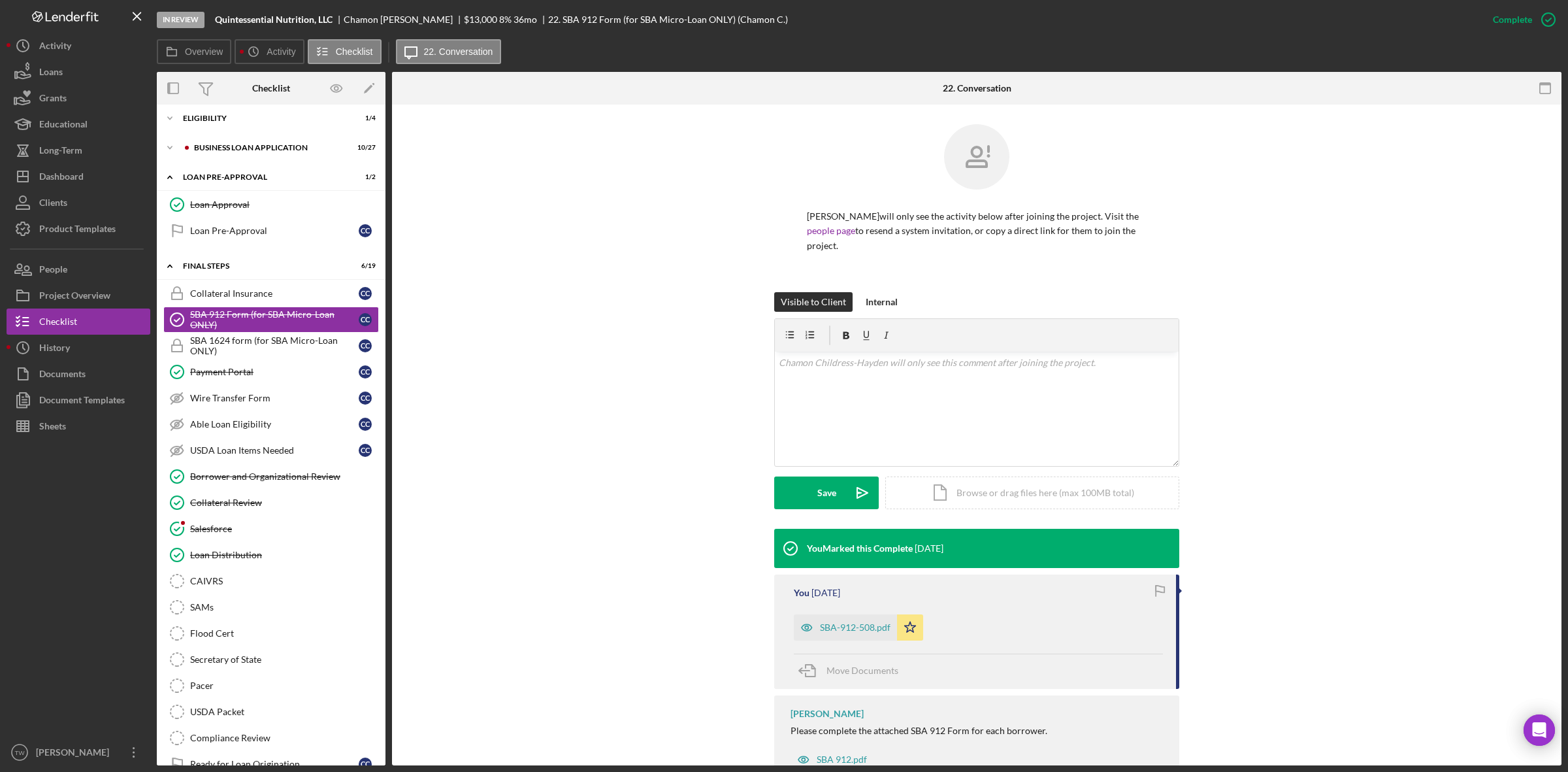
scroll to position [47, 0]
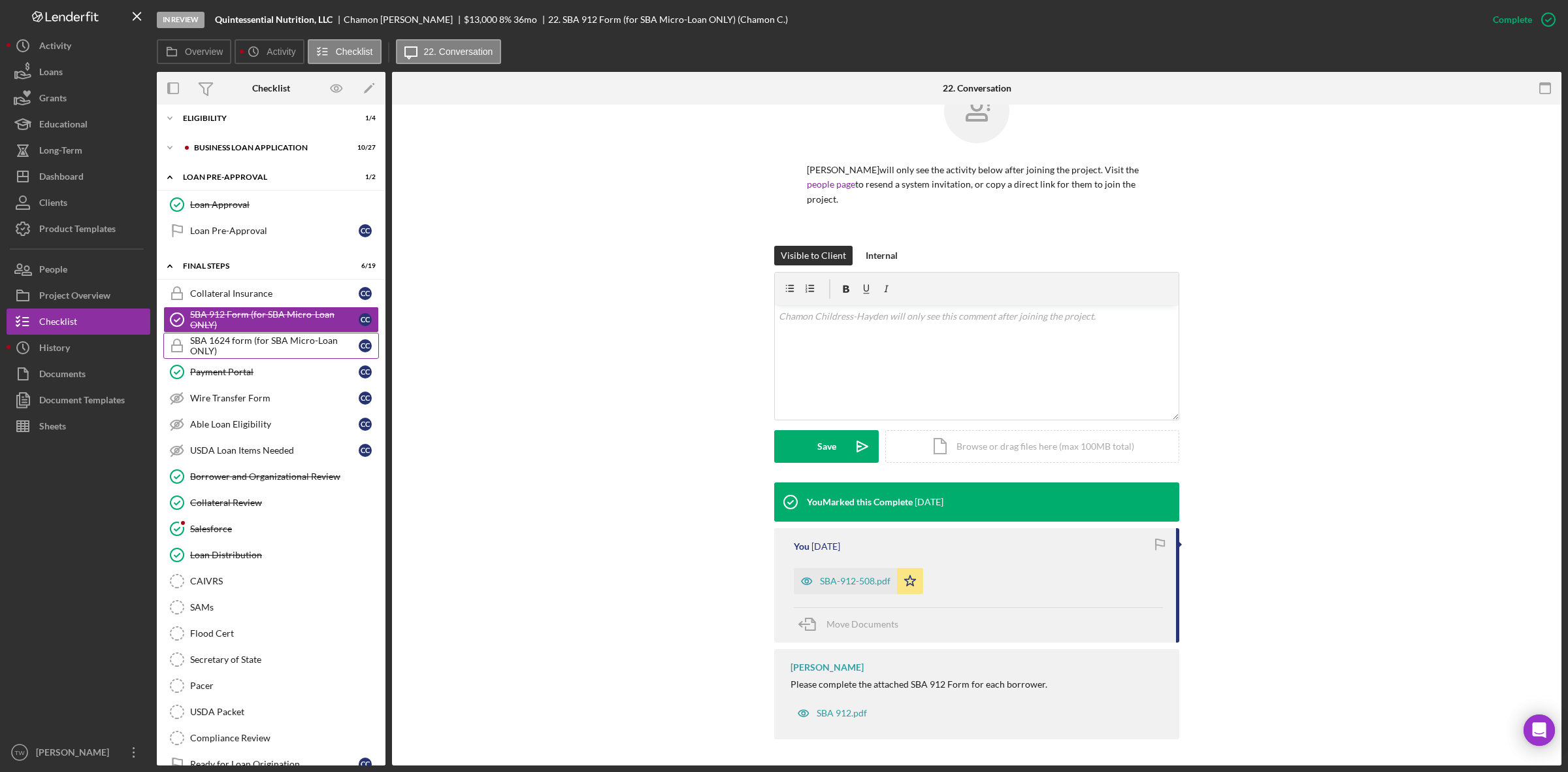
click at [305, 340] on div "SBA 1624 form (for SBA Micro-Loan ONLY)" at bounding box center [274, 346] width 168 height 21
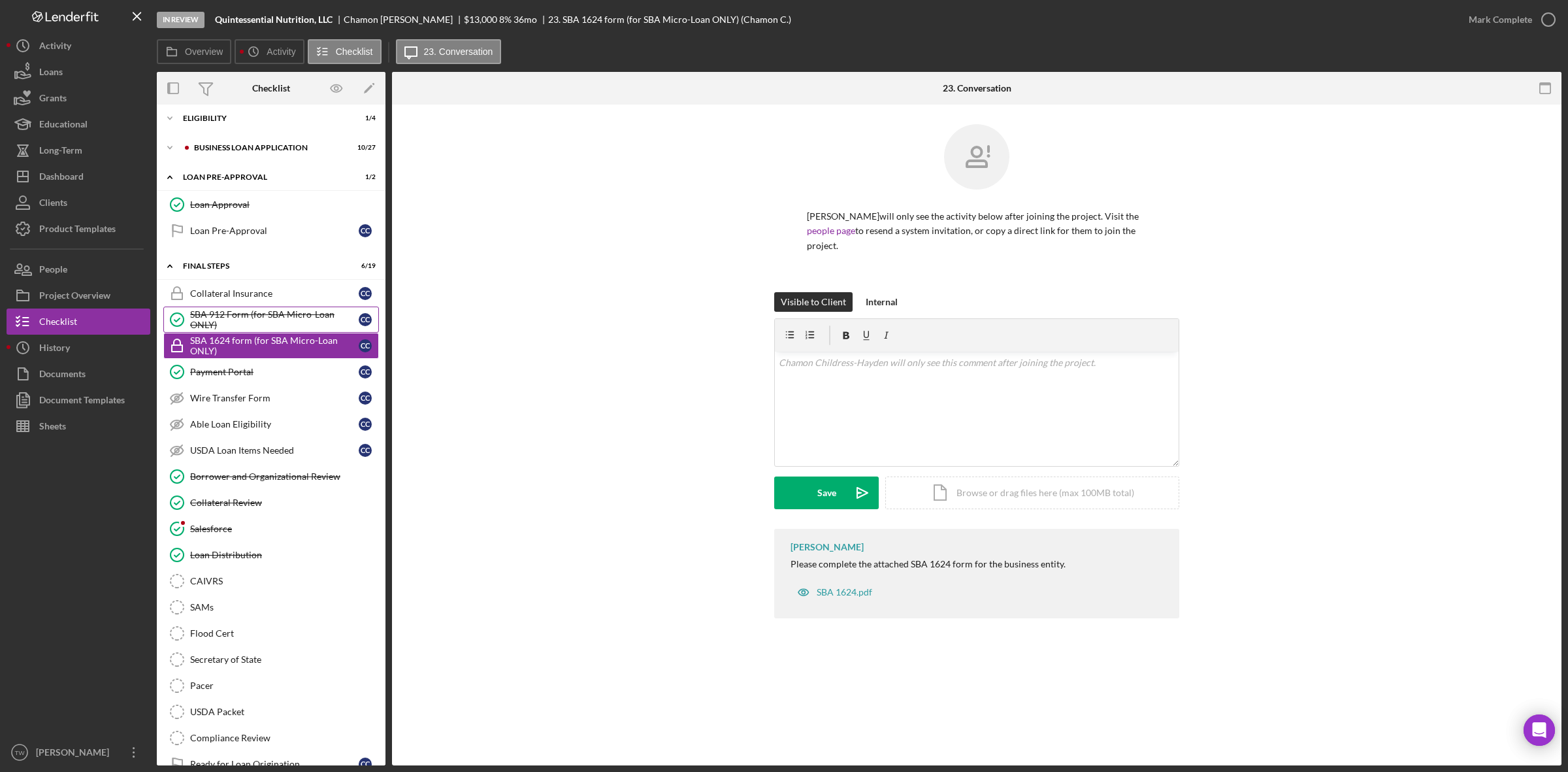
click at [225, 321] on div "SBA 912 Form (for SBA Micro-Loan ONLY)" at bounding box center [274, 320] width 168 height 21
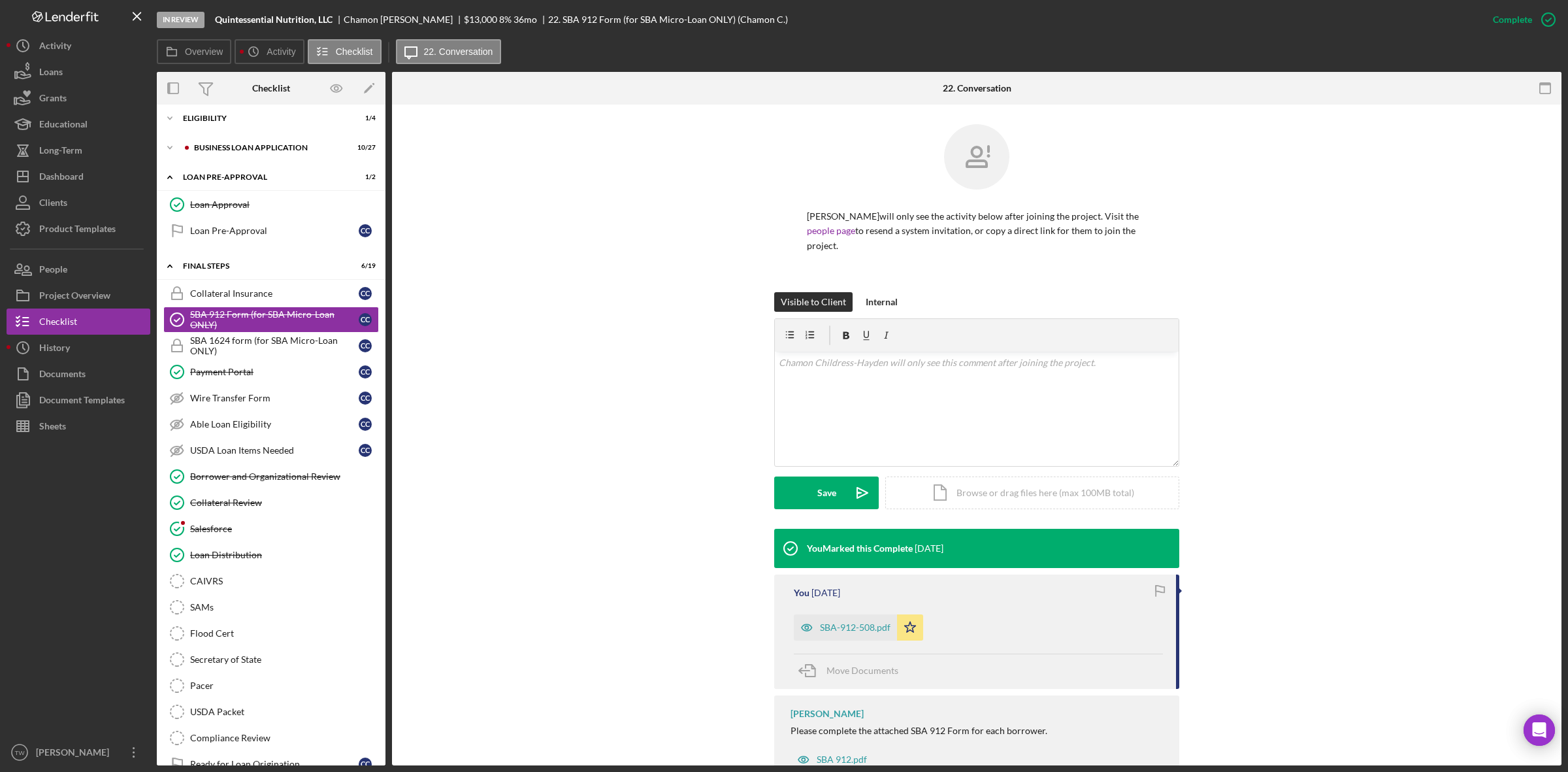
scroll to position [47, 0]
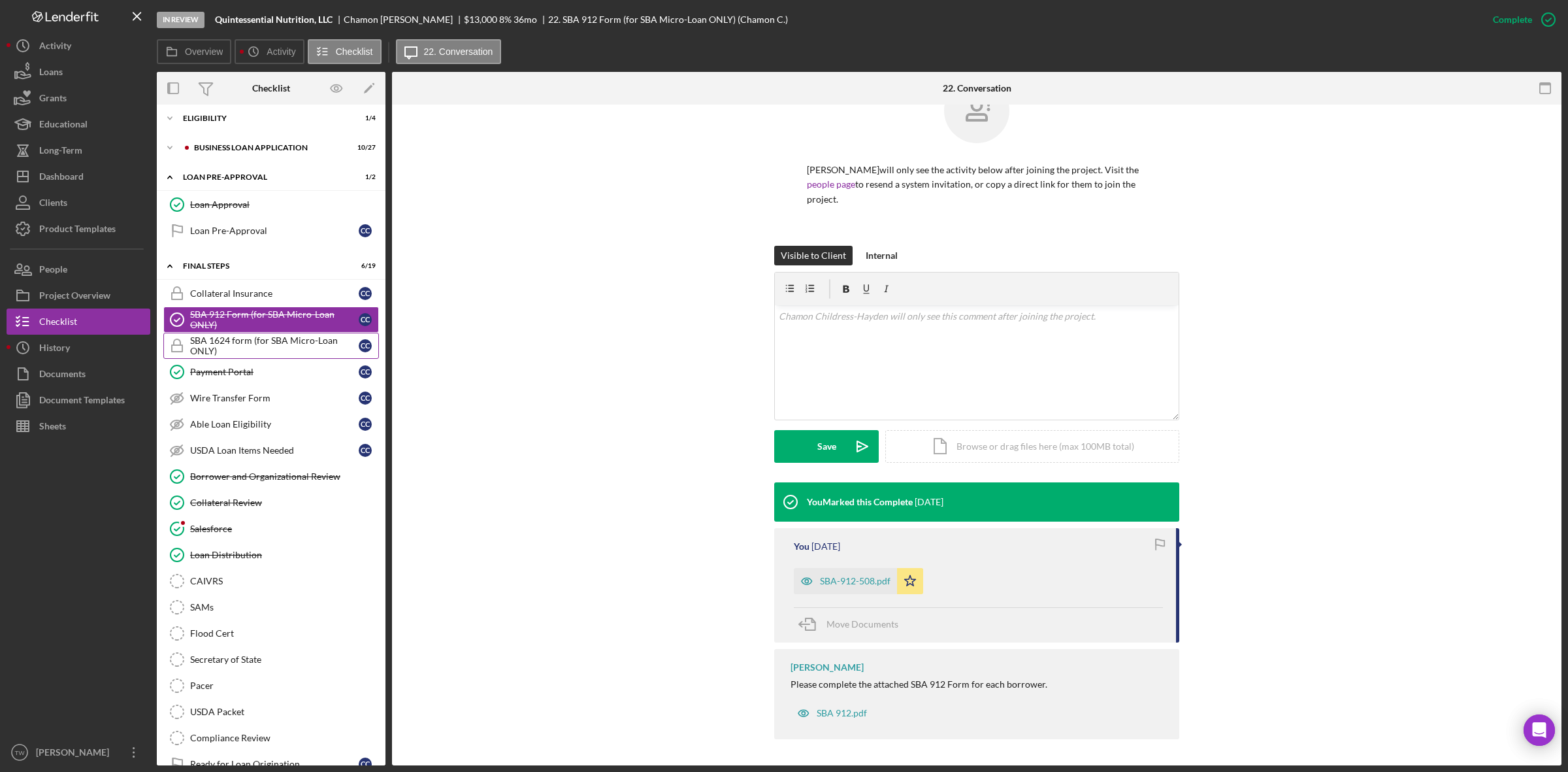
click at [255, 342] on div "SBA 1624 form (for SBA Micro-Loan ONLY)" at bounding box center [274, 346] width 168 height 21
